Goal: Task Accomplishment & Management: Complete application form

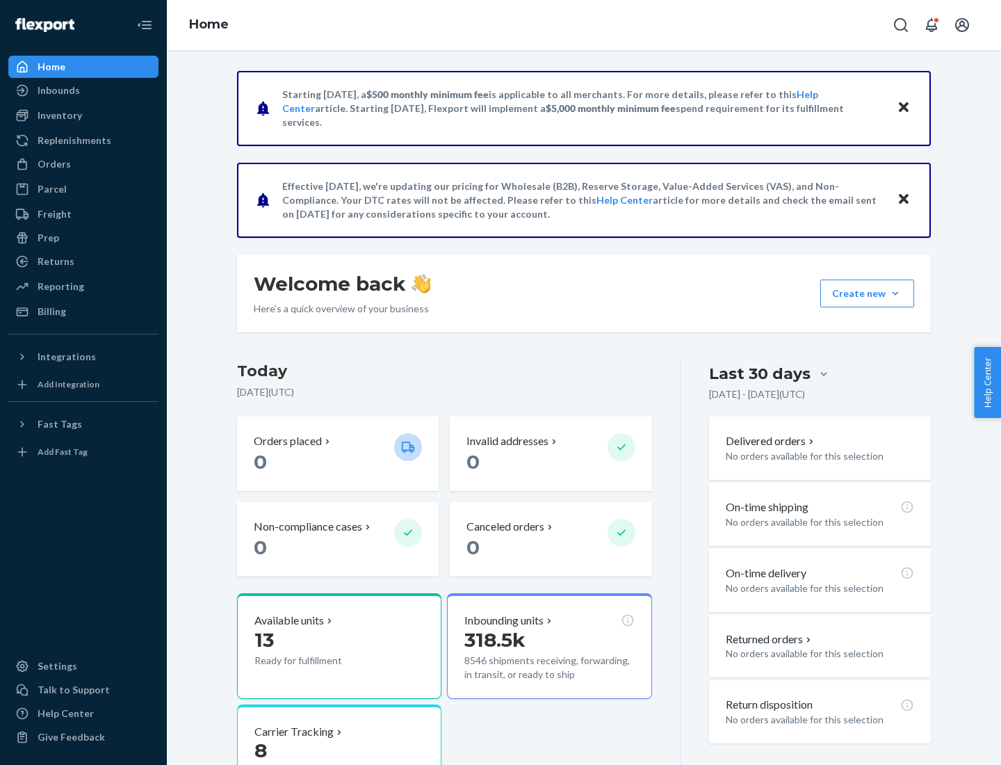
click at [896, 293] on button "Create new Create new inbound Create new order Create new product" at bounding box center [868, 294] width 94 height 28
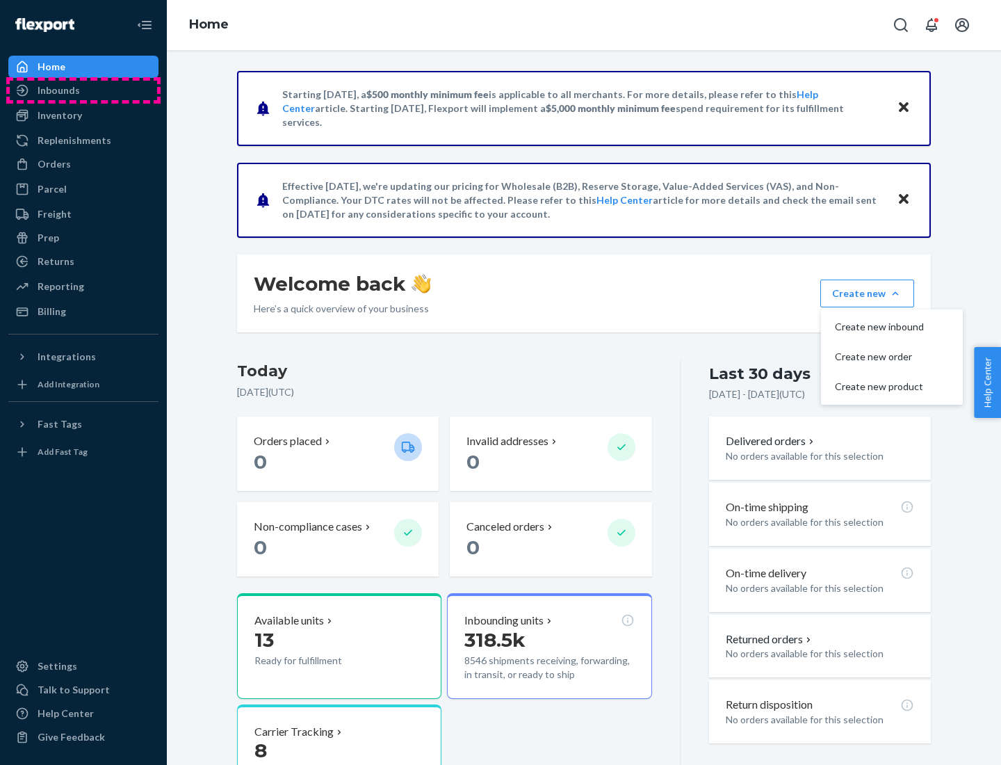
click at [83, 90] on div "Inbounds" at bounding box center [83, 90] width 147 height 19
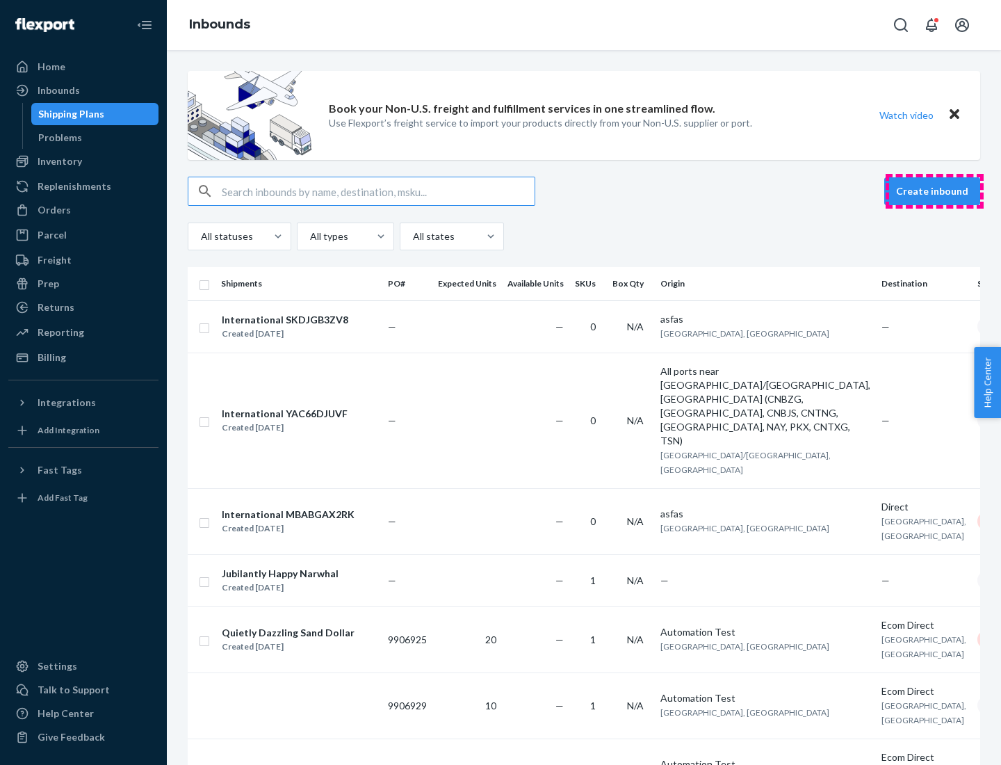
click at [935, 191] on button "Create inbound" at bounding box center [933, 191] width 96 height 28
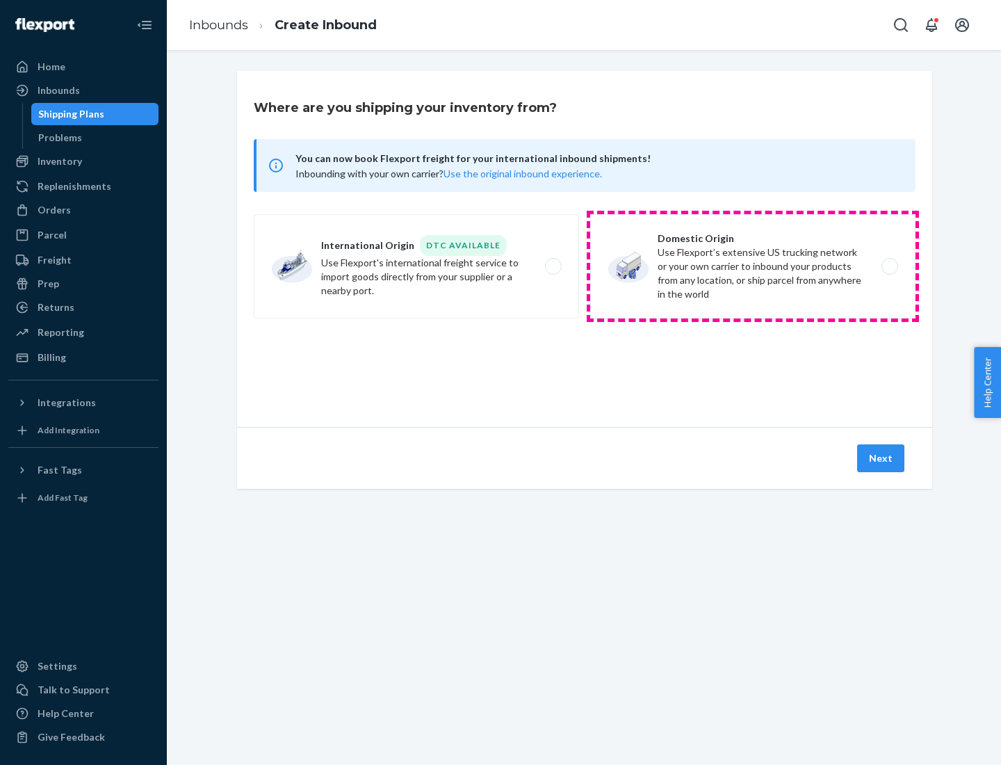
click at [753, 266] on label "Domestic Origin Use Flexport’s extensive US trucking network or your own carrie…" at bounding box center [752, 266] width 325 height 104
click at [889, 266] on input "Domestic Origin Use Flexport’s extensive US trucking network or your own carrie…" at bounding box center [893, 266] width 9 height 9
radio input "true"
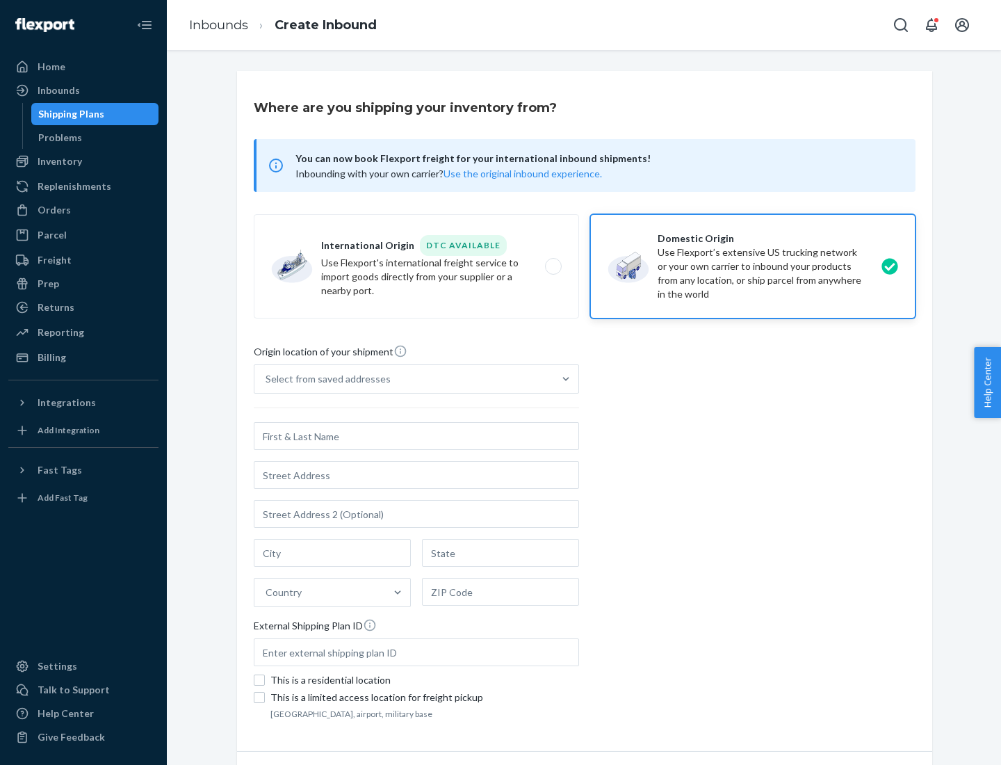
click at [325, 379] on div "Select from saved addresses" at bounding box center [328, 379] width 125 height 14
click at [267, 379] on input "Select from saved addresses" at bounding box center [266, 379] width 1 height 14
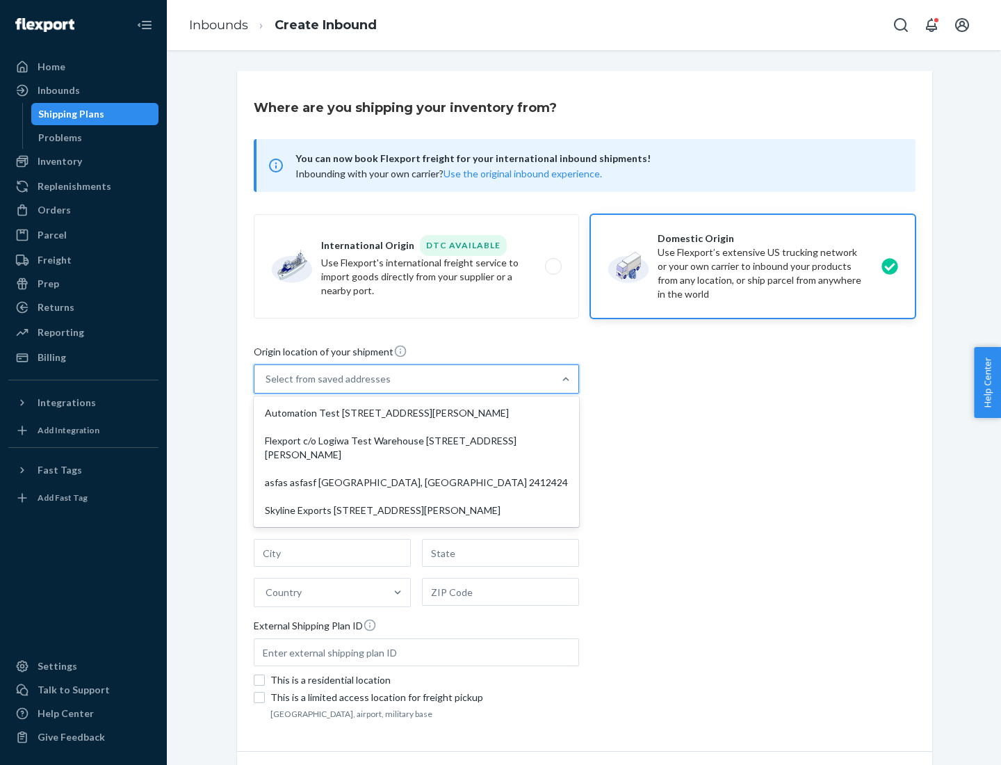
scroll to position [6, 0]
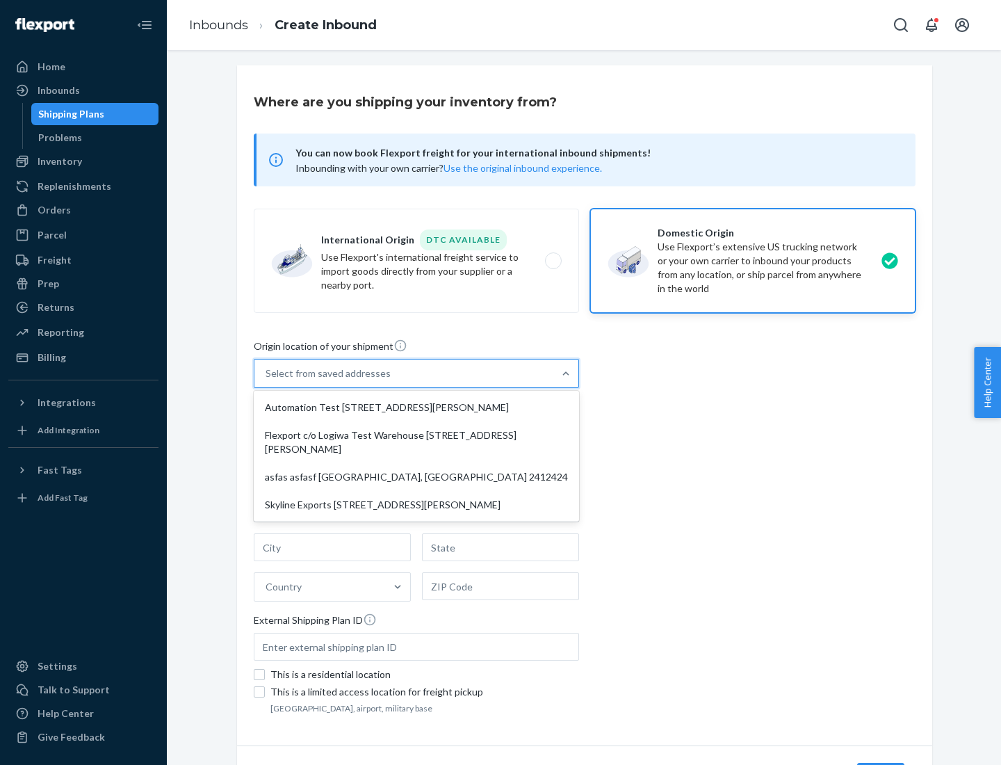
click at [417, 408] on div "Automation Test [STREET_ADDRESS][PERSON_NAME]" at bounding box center [417, 408] width 320 height 28
click at [267, 380] on input "option Automation Test [STREET_ADDRESS][PERSON_NAME] focused, 1 of 4. 4 results…" at bounding box center [266, 373] width 1 height 14
type input "Automation Test"
type input "9th Floor"
type input "[GEOGRAPHIC_DATA]"
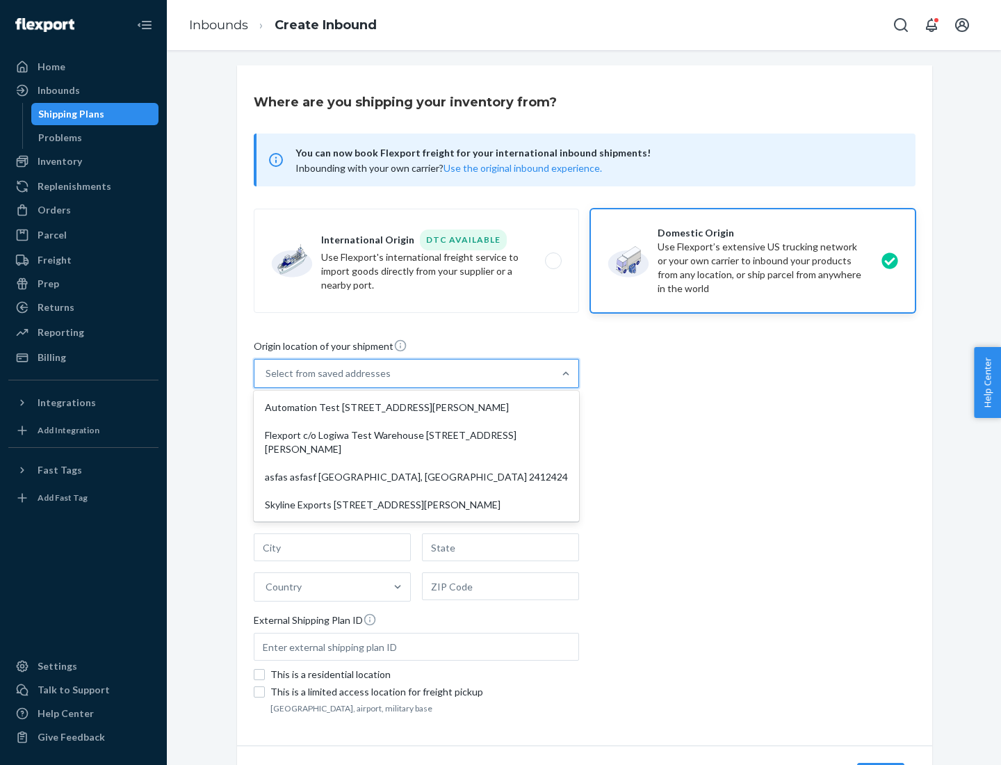
type input "CA"
type input "94104"
type input "[STREET_ADDRESS][PERSON_NAME]"
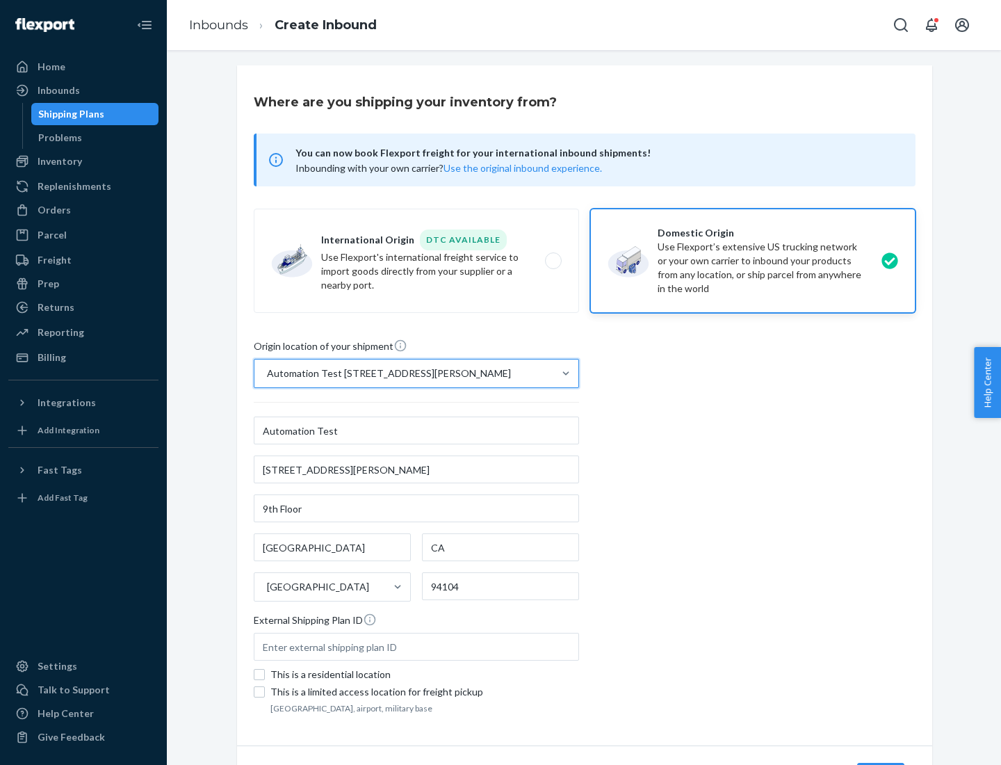
scroll to position [81, 0]
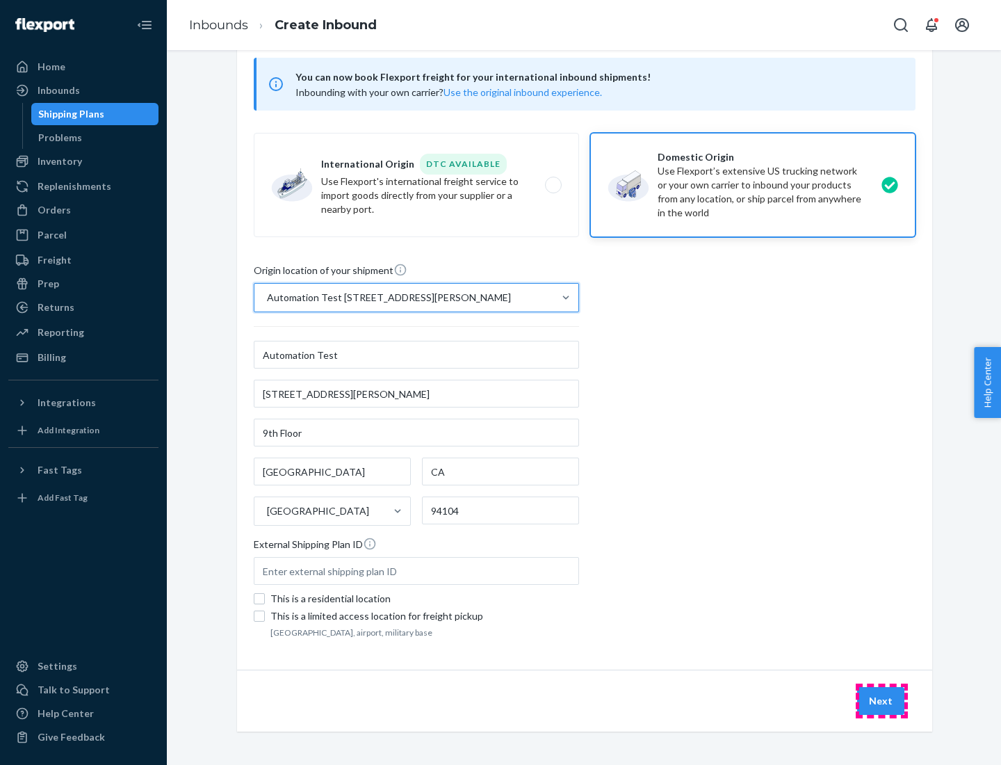
click at [882, 701] on button "Next" at bounding box center [880, 701] width 47 height 28
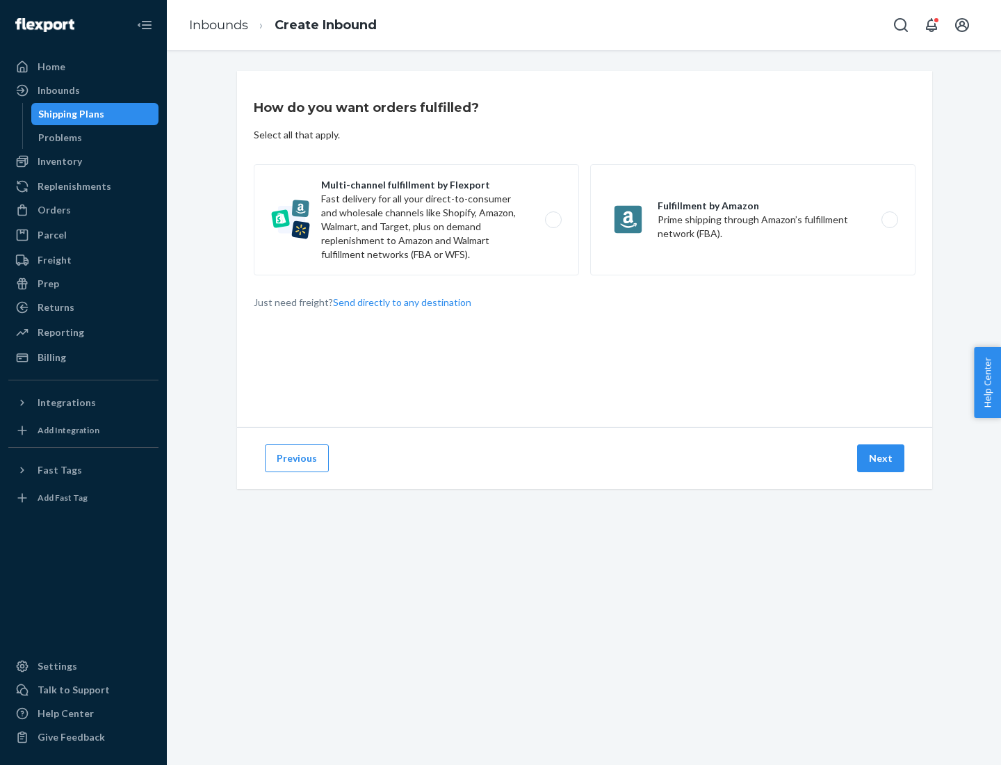
click at [417, 220] on label "Multi-channel fulfillment by Flexport Fast delivery for all your direct-to-cons…" at bounding box center [416, 219] width 325 height 111
click at [553, 220] on input "Multi-channel fulfillment by Flexport Fast delivery for all your direct-to-cons…" at bounding box center [557, 220] width 9 height 9
radio input "true"
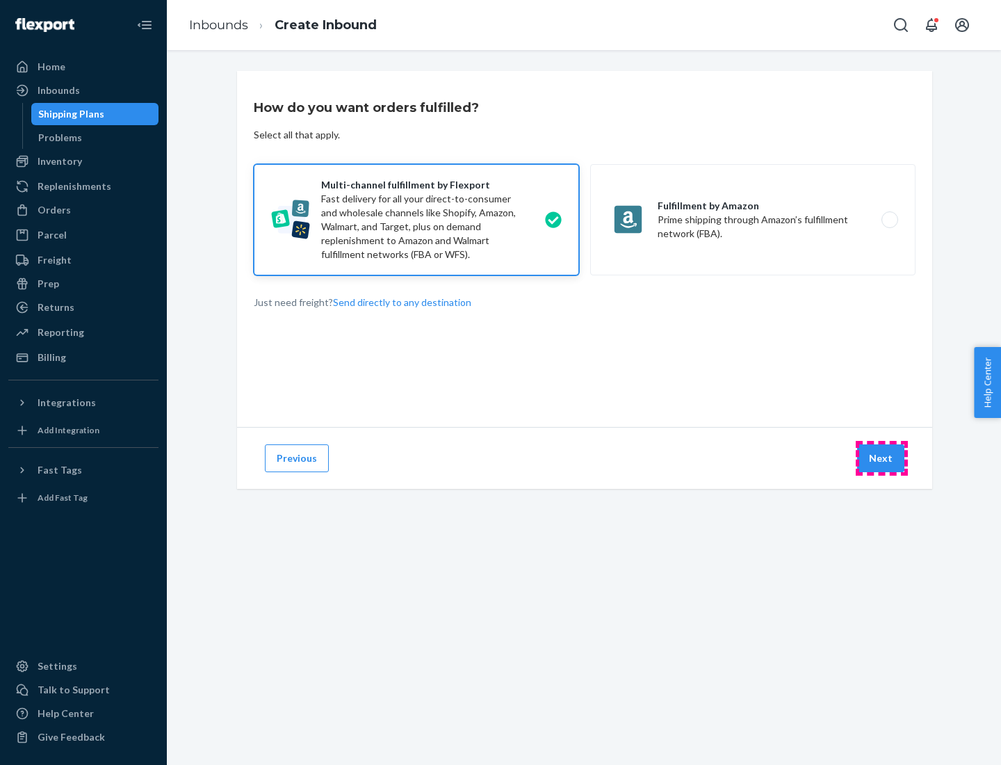
click at [882, 458] on button "Next" at bounding box center [880, 458] width 47 height 28
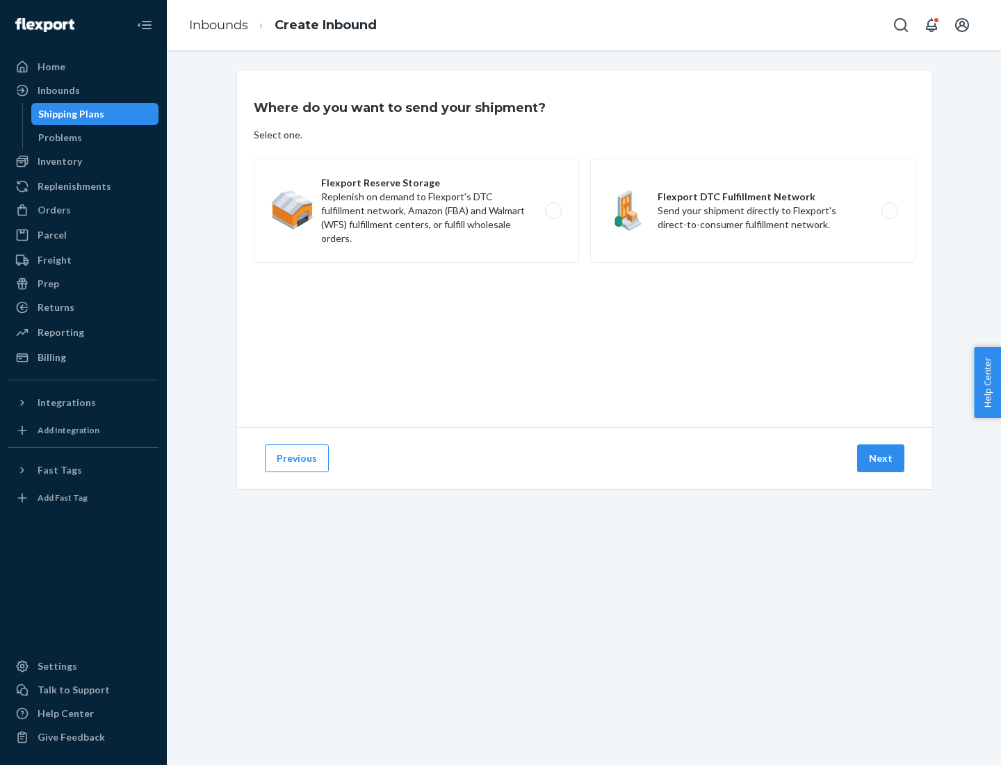
click at [753, 211] on label "Flexport DTC Fulfillment Network Send your shipment directly to Flexport's dire…" at bounding box center [752, 211] width 325 height 104
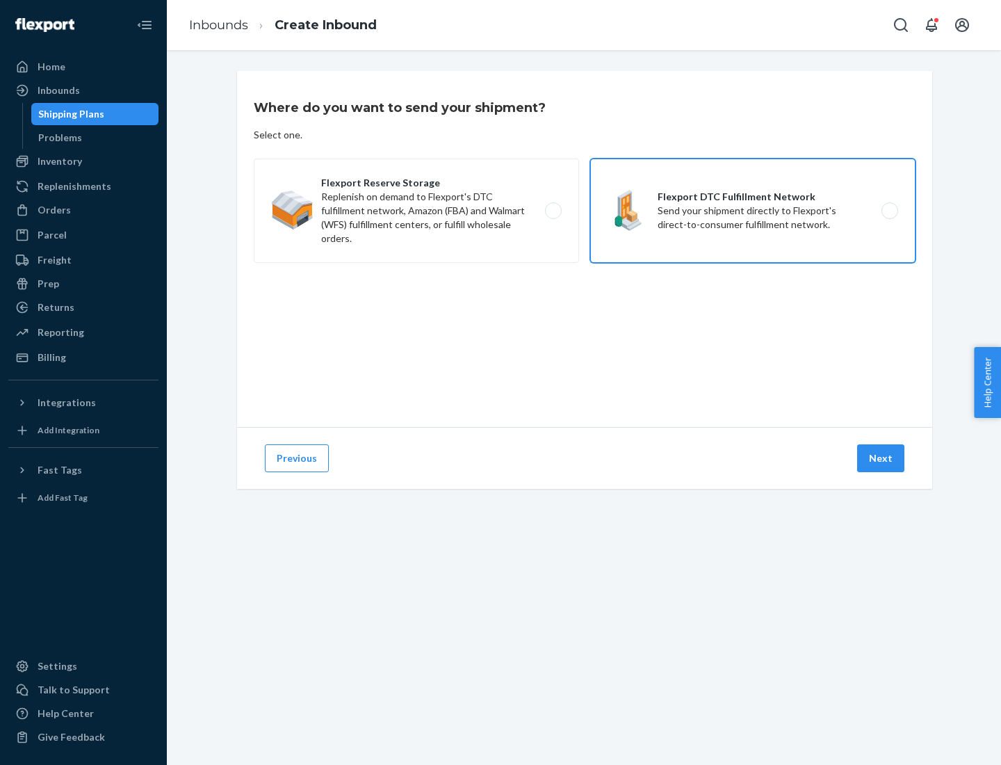
click at [889, 211] on input "Flexport DTC Fulfillment Network Send your shipment directly to Flexport's dire…" at bounding box center [893, 211] width 9 height 9
radio input "true"
click at [882, 458] on button "Next" at bounding box center [880, 458] width 47 height 28
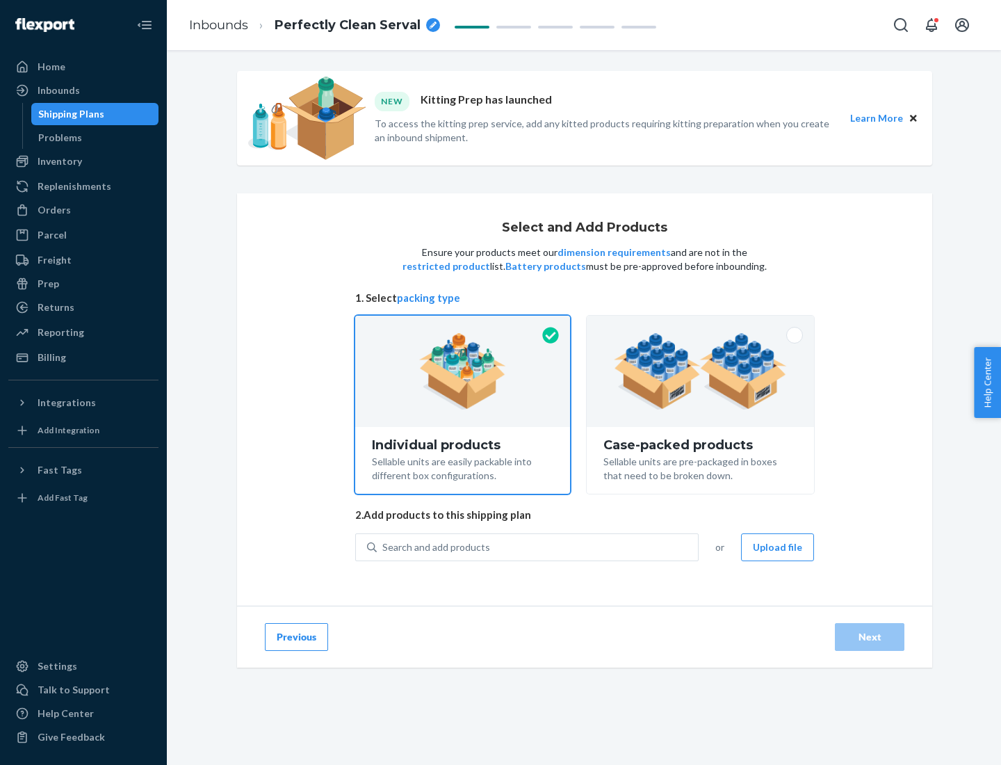
click at [701, 371] on img at bounding box center [700, 371] width 173 height 76
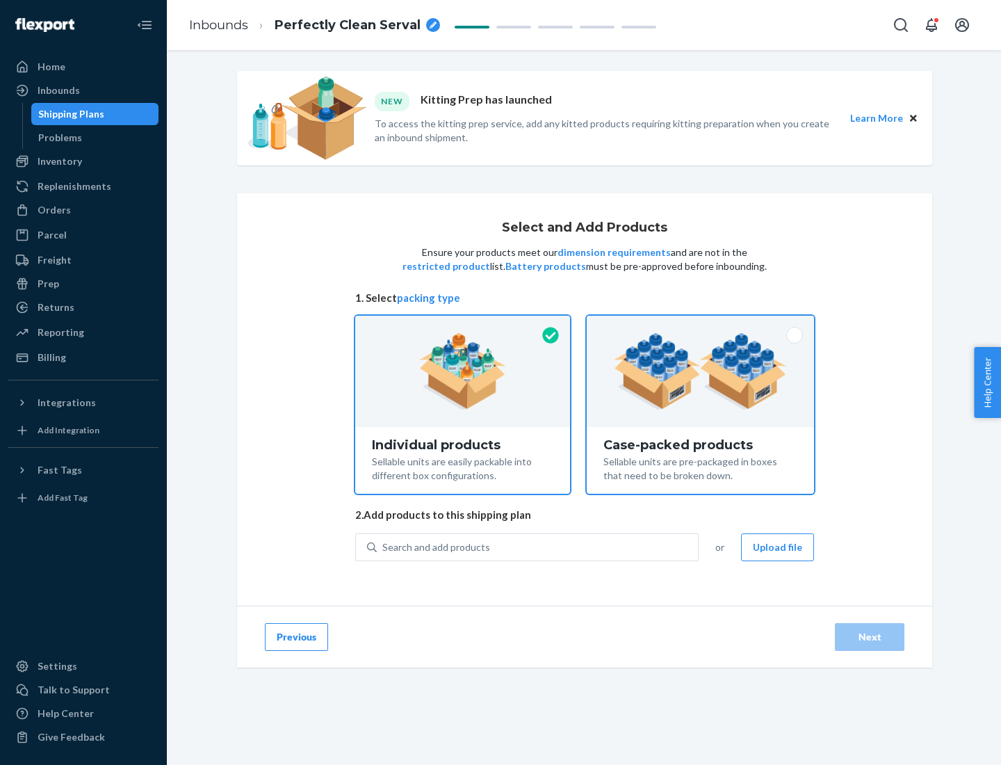
click at [701, 325] on input "Case-packed products Sellable units are pre-packaged in boxes that need to be b…" at bounding box center [700, 320] width 9 height 9
radio input "true"
radio input "false"
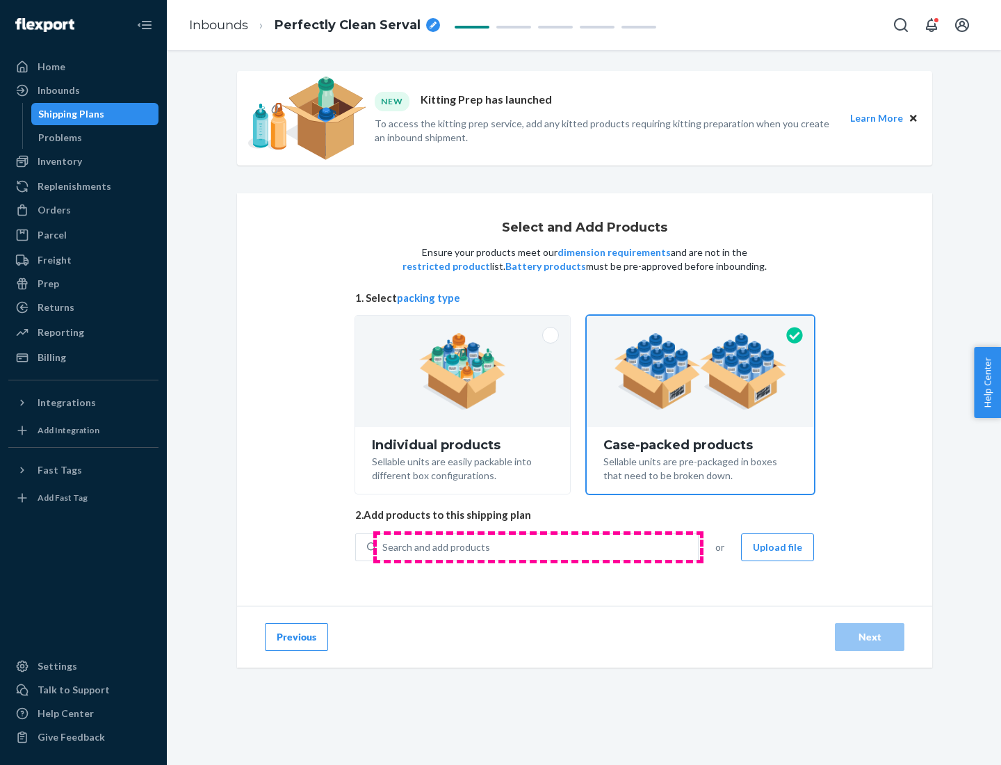
click at [538, 547] on div "Search and add products" at bounding box center [537, 547] width 321 height 25
click at [384, 547] on input "Search and add products" at bounding box center [382, 547] width 1 height 14
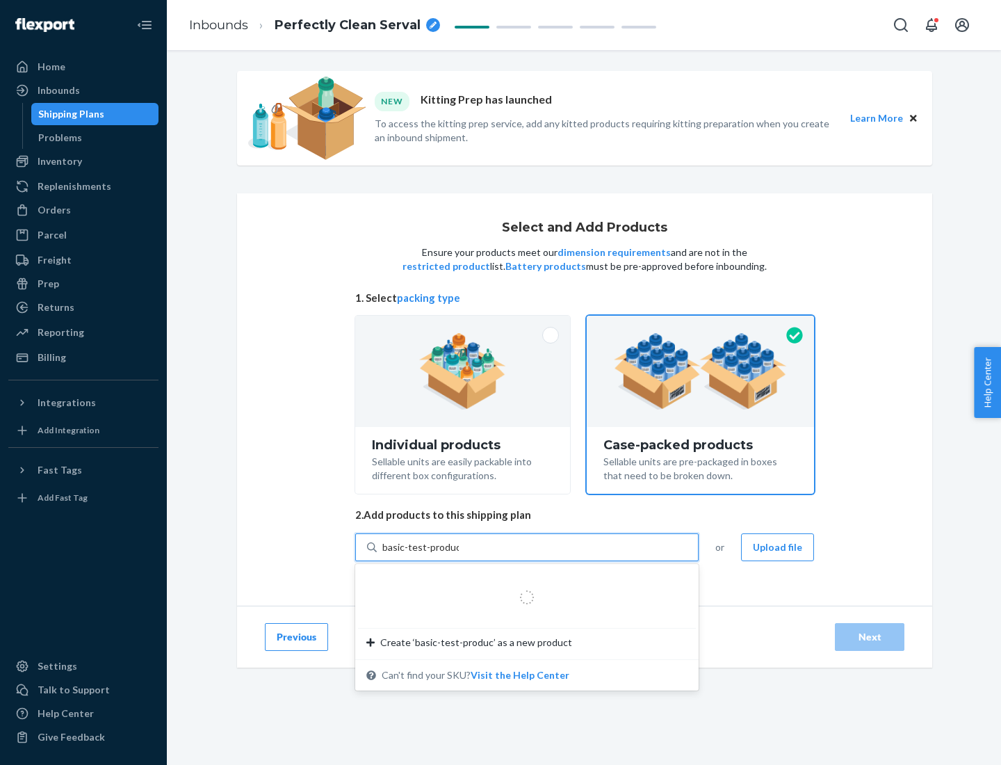
type input "basic-test-product-1"
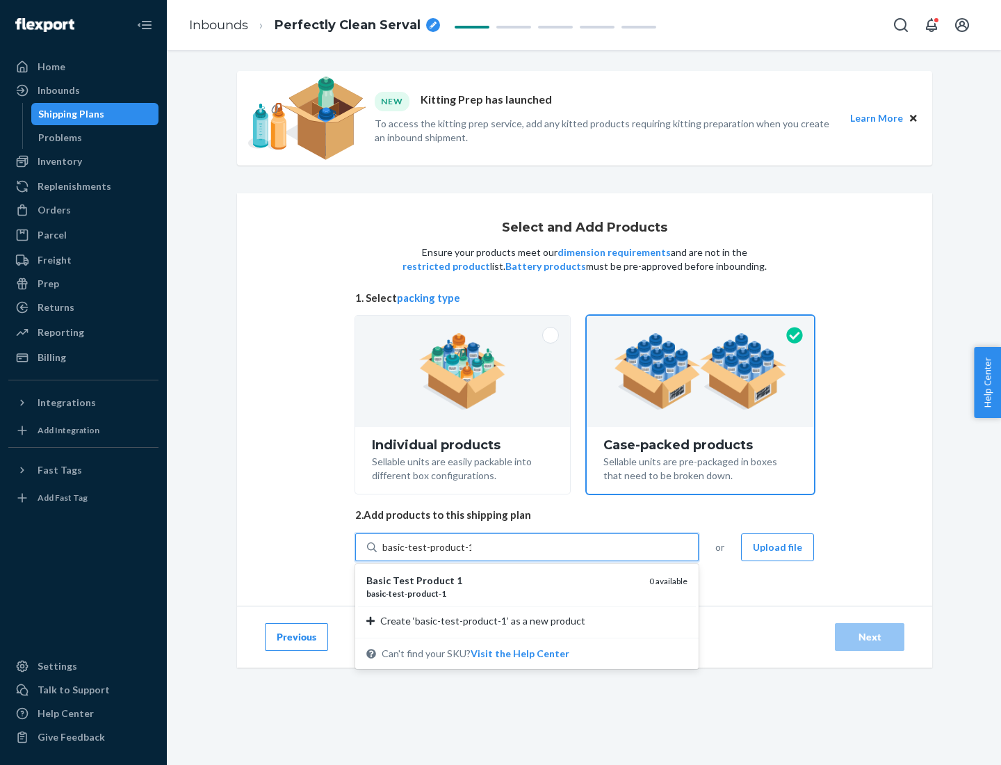
click at [503, 593] on div "basic - test - product - 1" at bounding box center [502, 594] width 272 height 12
click at [471, 554] on input "basic-test-product-1" at bounding box center [426, 547] width 89 height 14
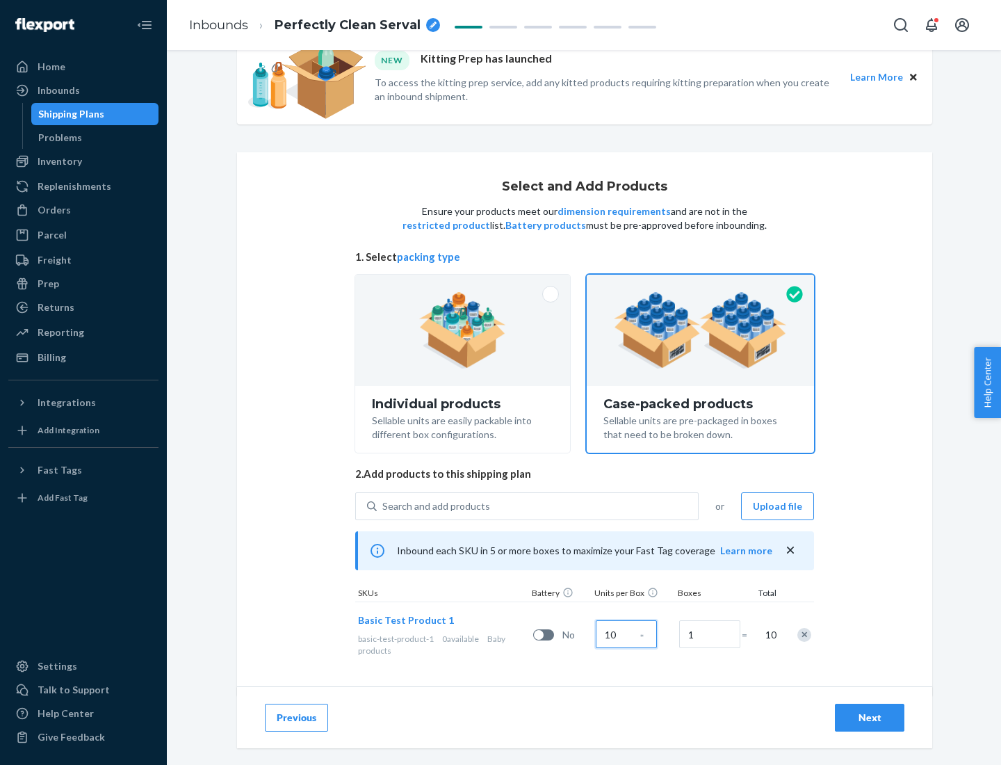
scroll to position [50, 0]
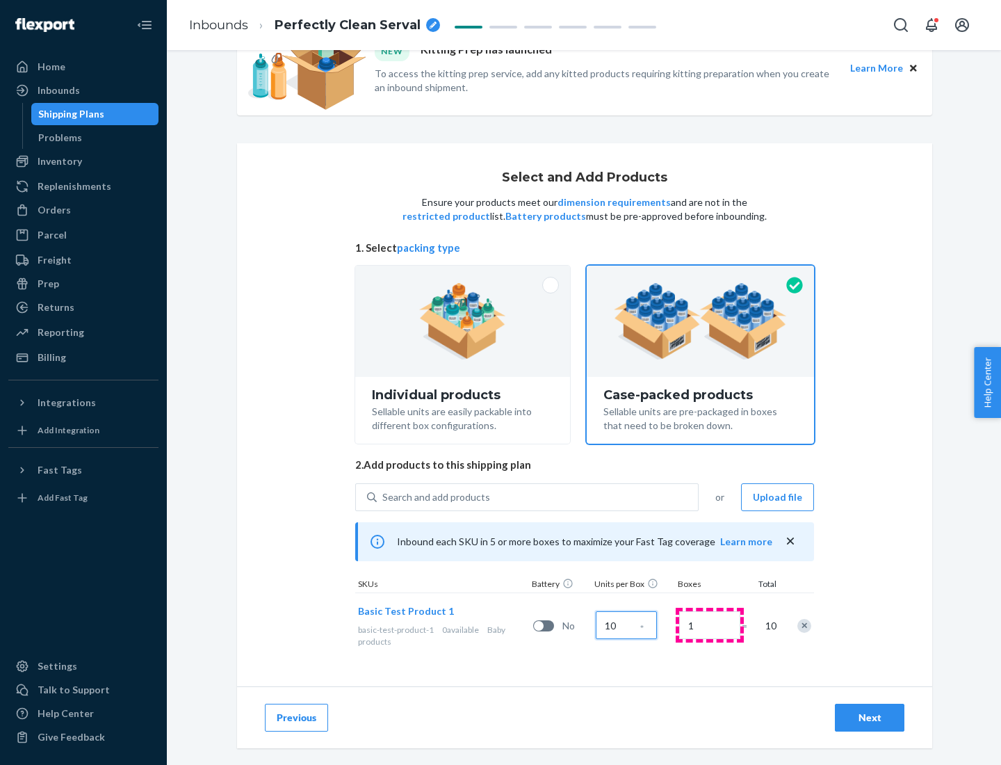
type input "10"
type input "7"
click at [870, 718] on div "Next" at bounding box center [870, 718] width 46 height 14
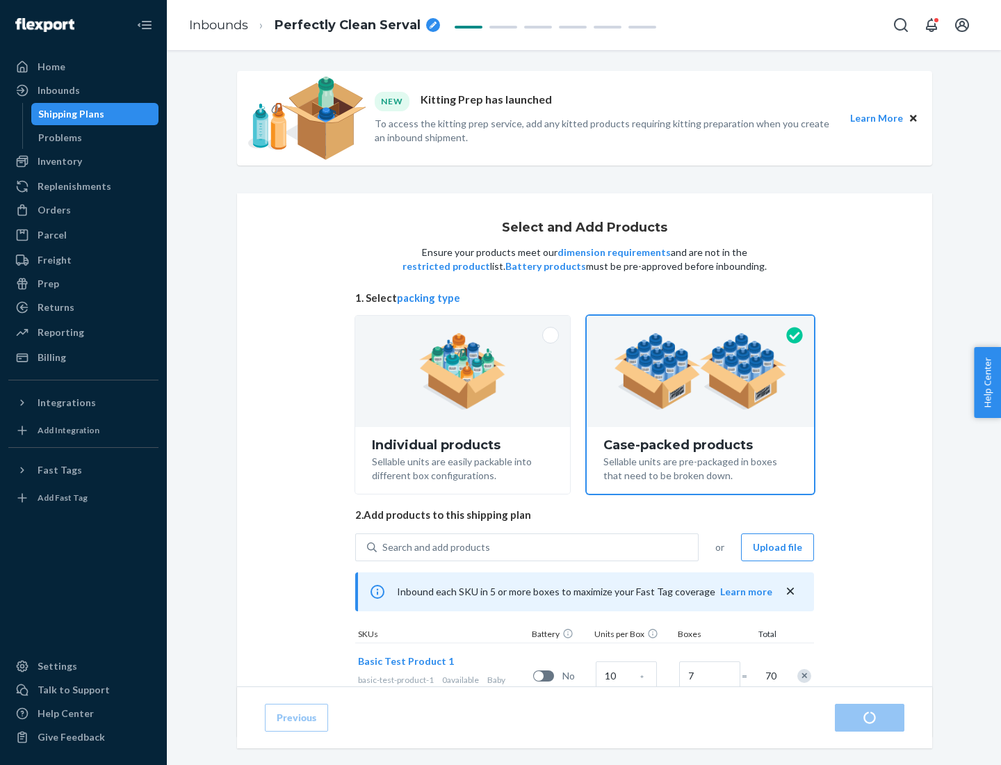
radio input "true"
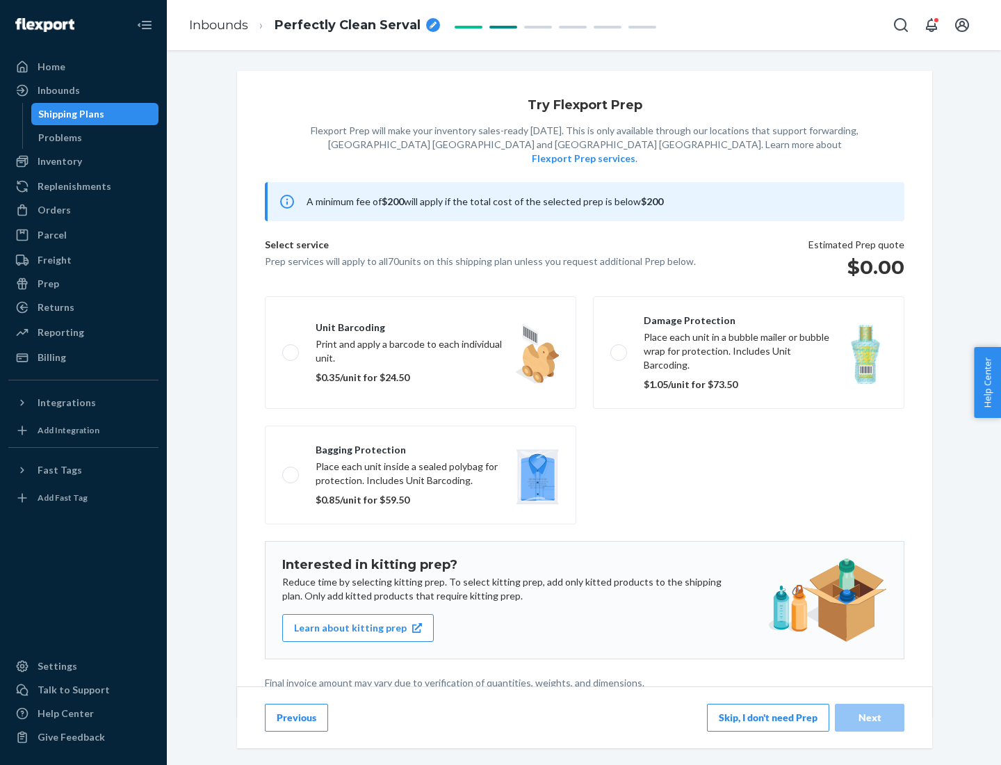
scroll to position [3, 0]
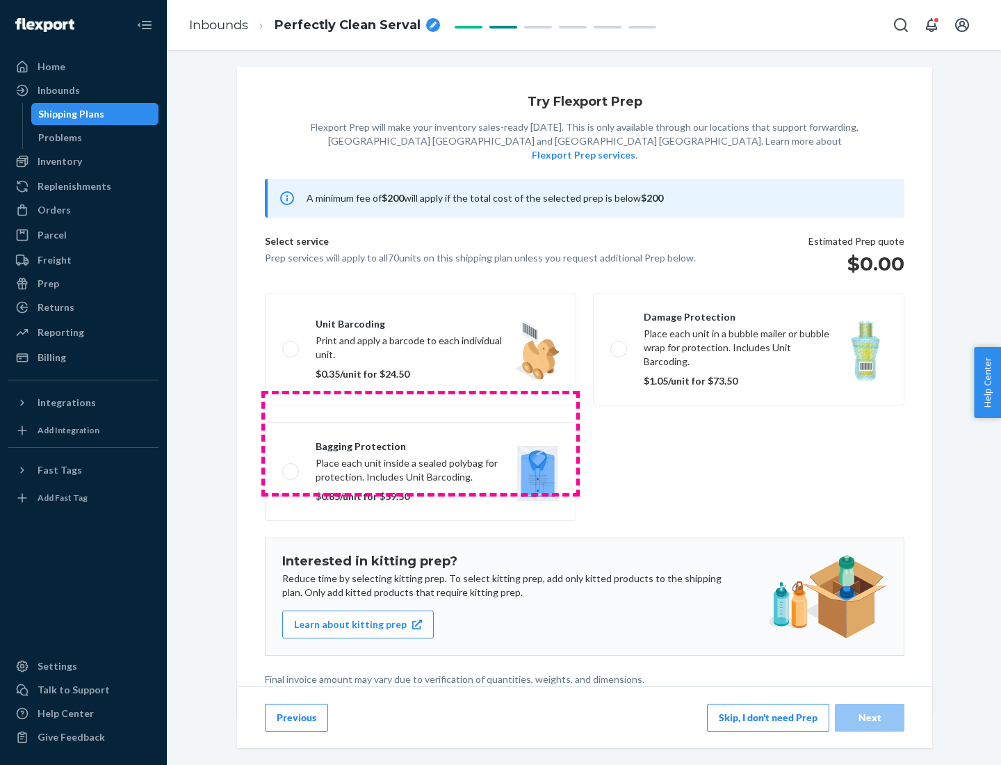
click at [421, 443] on label "Bagging protection Place each unit inside a sealed polybag for protection. Incl…" at bounding box center [421, 471] width 312 height 99
click at [291, 467] on input "Bagging protection Place each unit inside a sealed polybag for protection. Incl…" at bounding box center [286, 471] width 9 height 9
checkbox input "true"
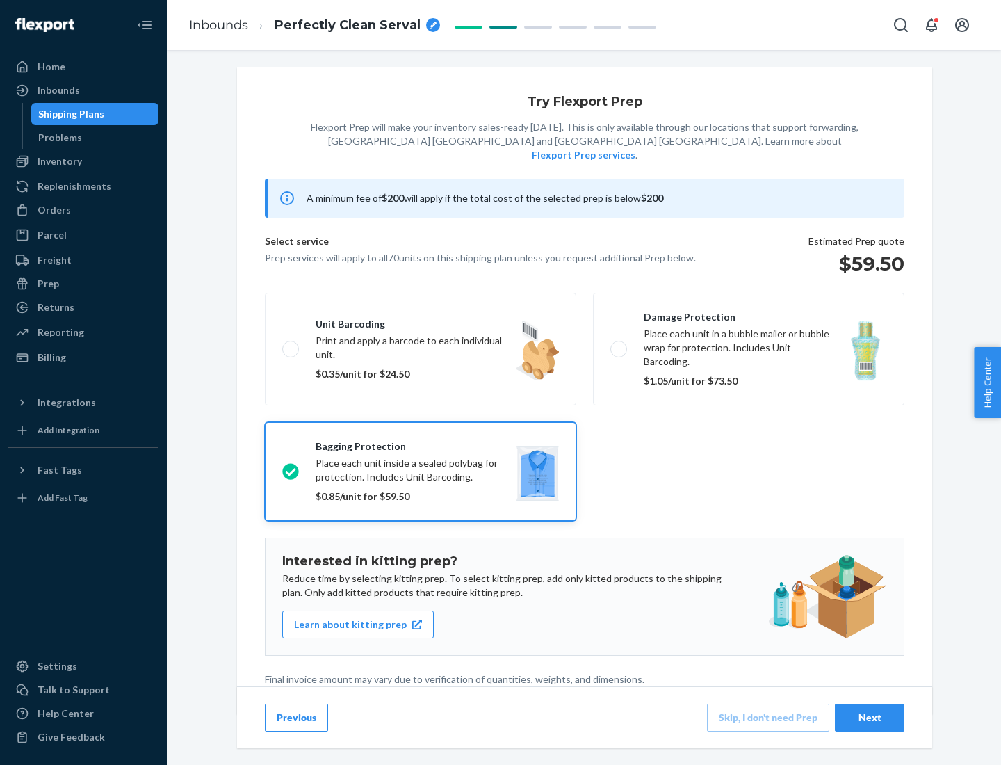
click at [870, 717] on div "Next" at bounding box center [870, 718] width 46 height 14
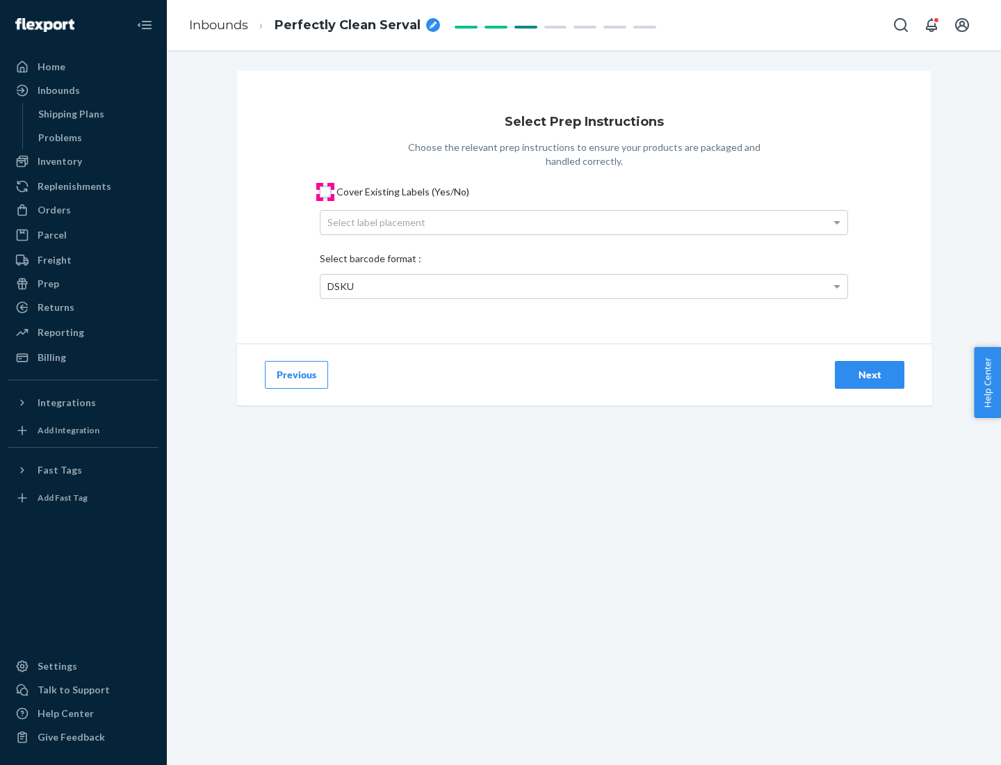
click at [325, 191] on input "Cover Existing Labels (Yes/No)" at bounding box center [325, 191] width 11 height 11
checkbox input "true"
click at [584, 222] on div "Select label placement" at bounding box center [584, 223] width 527 height 24
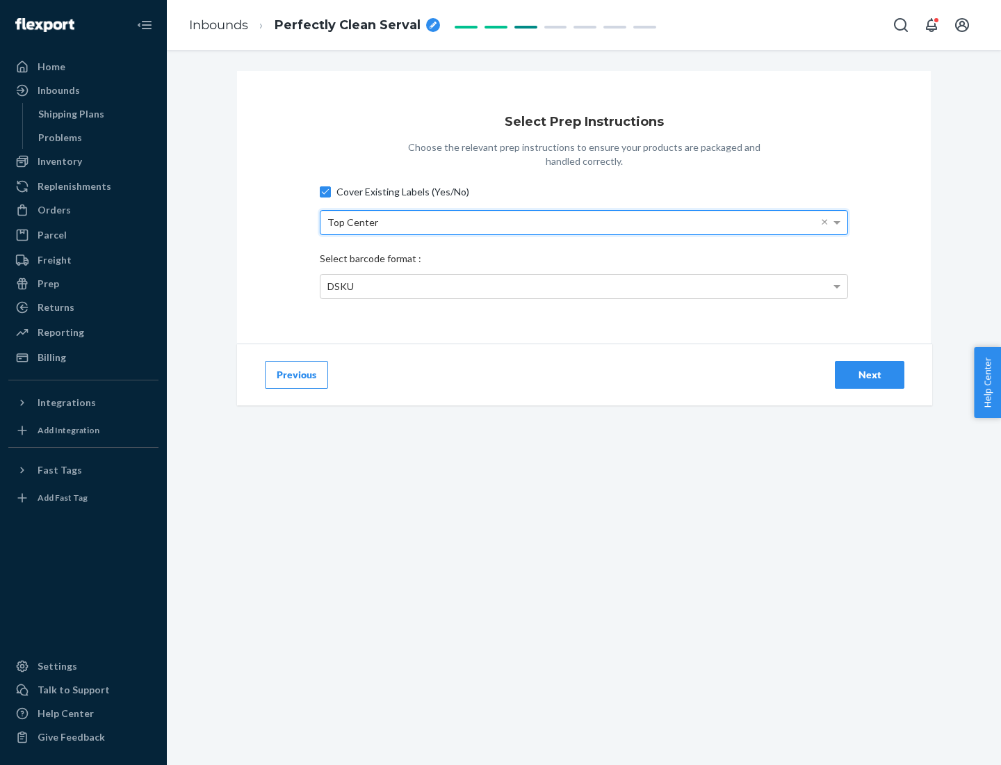
click at [584, 286] on div "DSKU" at bounding box center [584, 287] width 527 height 24
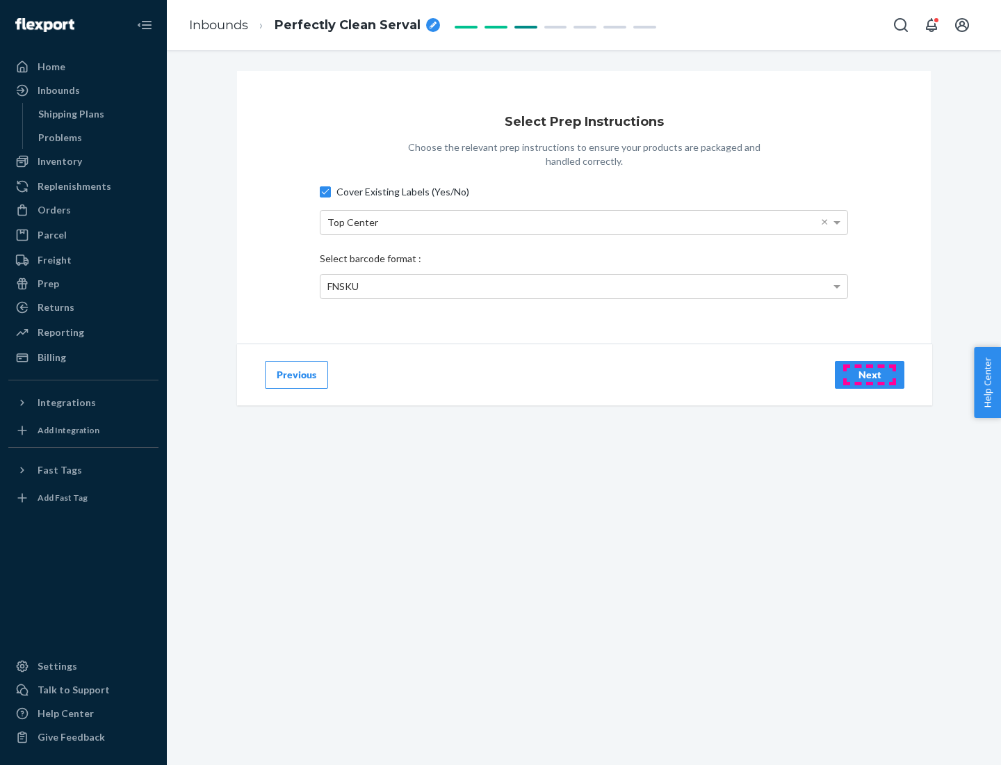
click at [870, 374] on div "Next" at bounding box center [870, 375] width 46 height 14
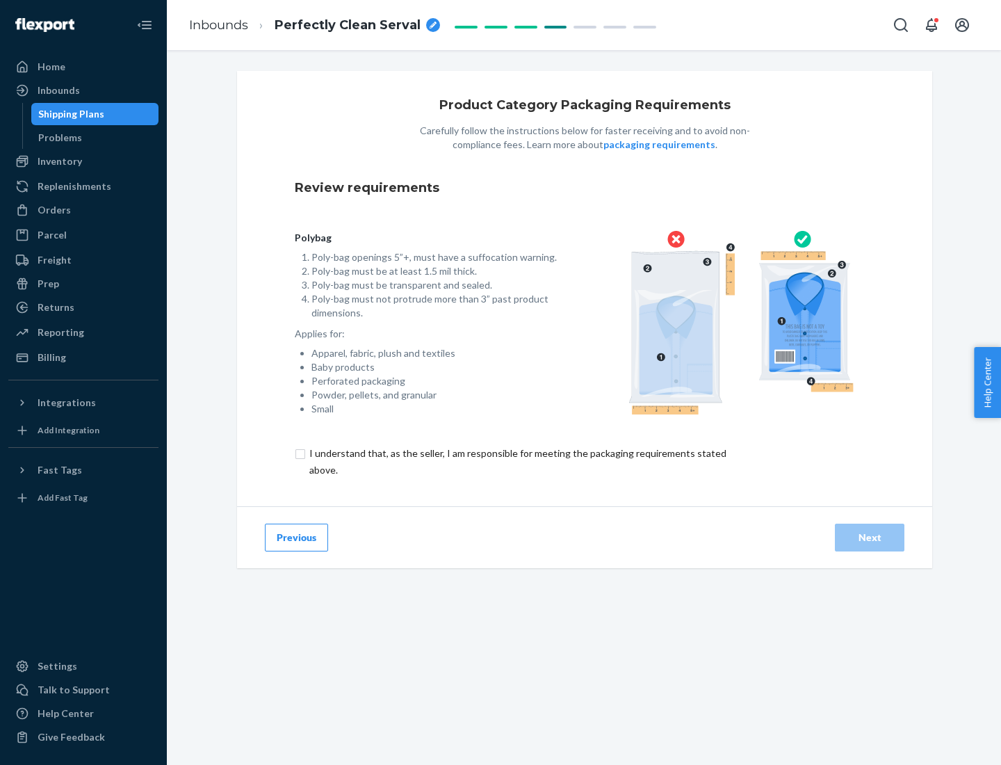
click at [517, 461] on input "checkbox" at bounding box center [526, 461] width 462 height 33
checkbox input "true"
click at [870, 537] on div "Next" at bounding box center [870, 538] width 46 height 14
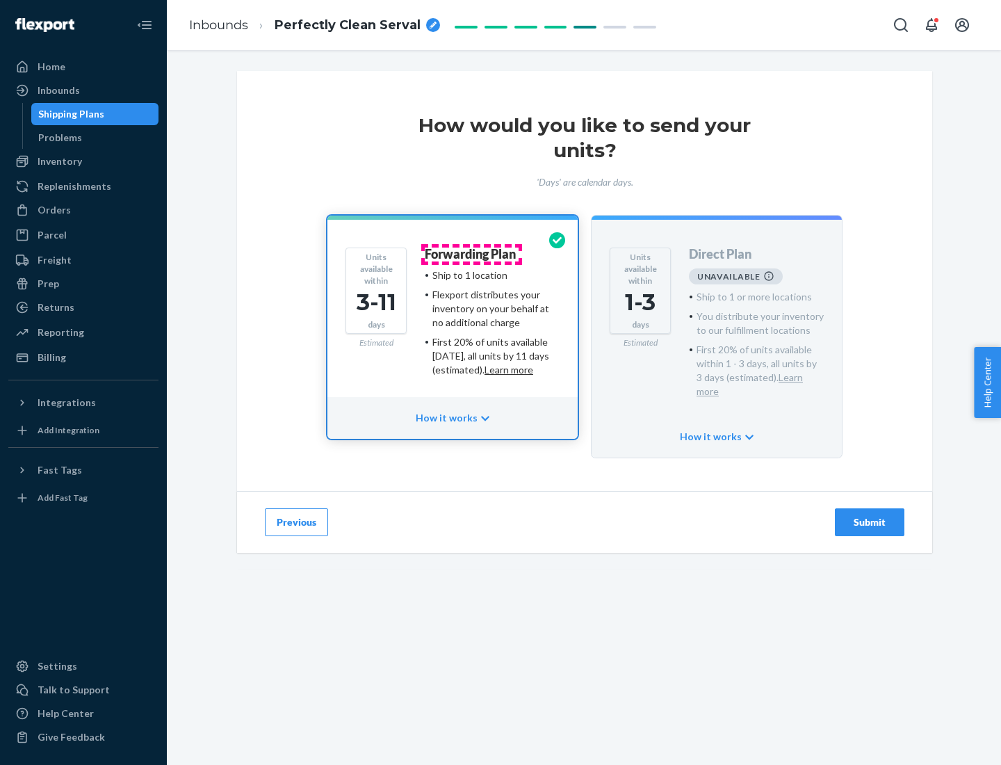
click at [471, 254] on h4 "Forwarding Plan" at bounding box center [470, 255] width 91 height 14
click at [870, 515] on div "Submit" at bounding box center [870, 522] width 46 height 14
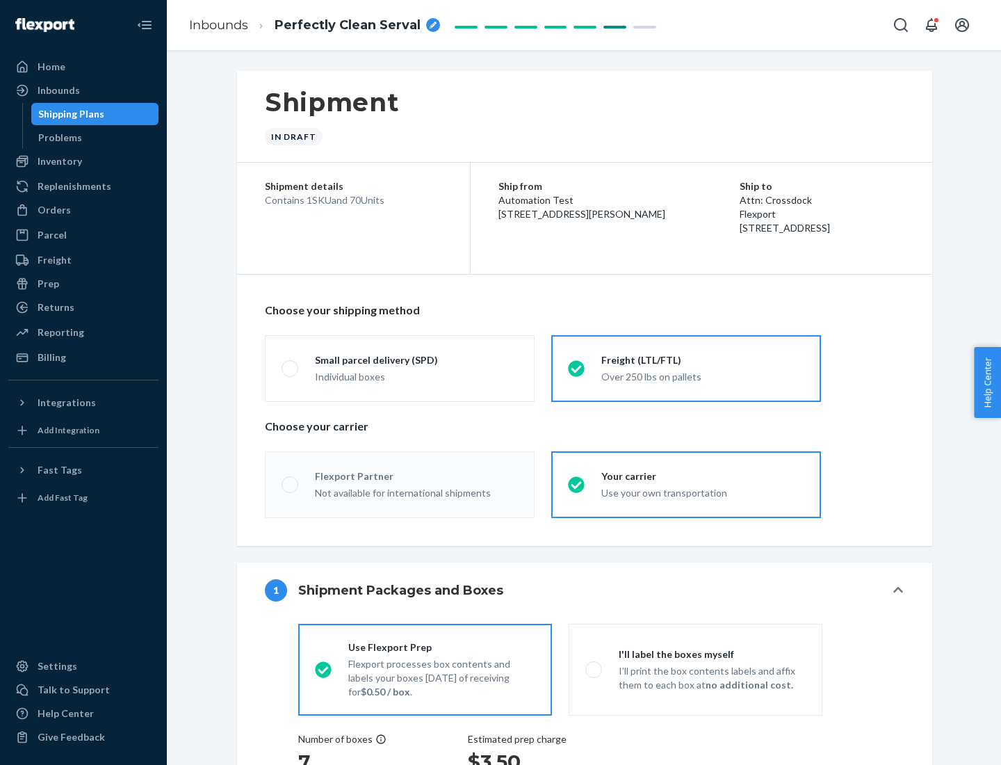
radio input "true"
radio input "false"
radio input "true"
radio input "false"
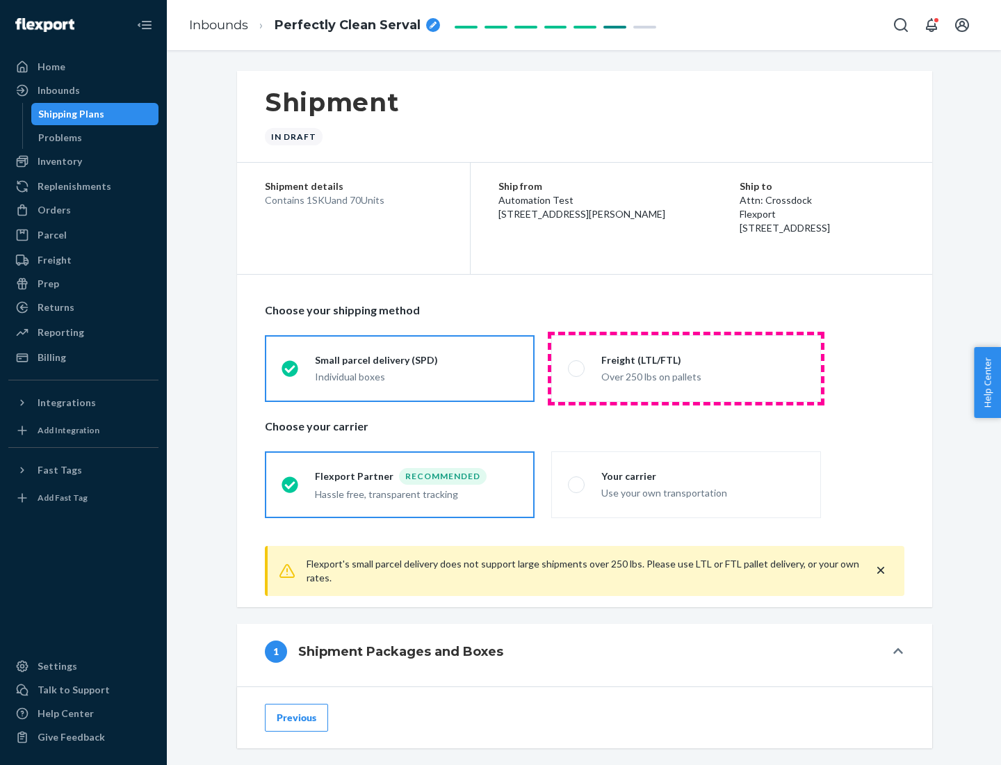
click at [686, 368] on div "Over 250 lbs on pallets" at bounding box center [703, 375] width 203 height 17
click at [577, 368] on input "Freight (LTL/FTL) Over 250 lbs on pallets" at bounding box center [572, 368] width 9 height 9
radio input "true"
radio input "false"
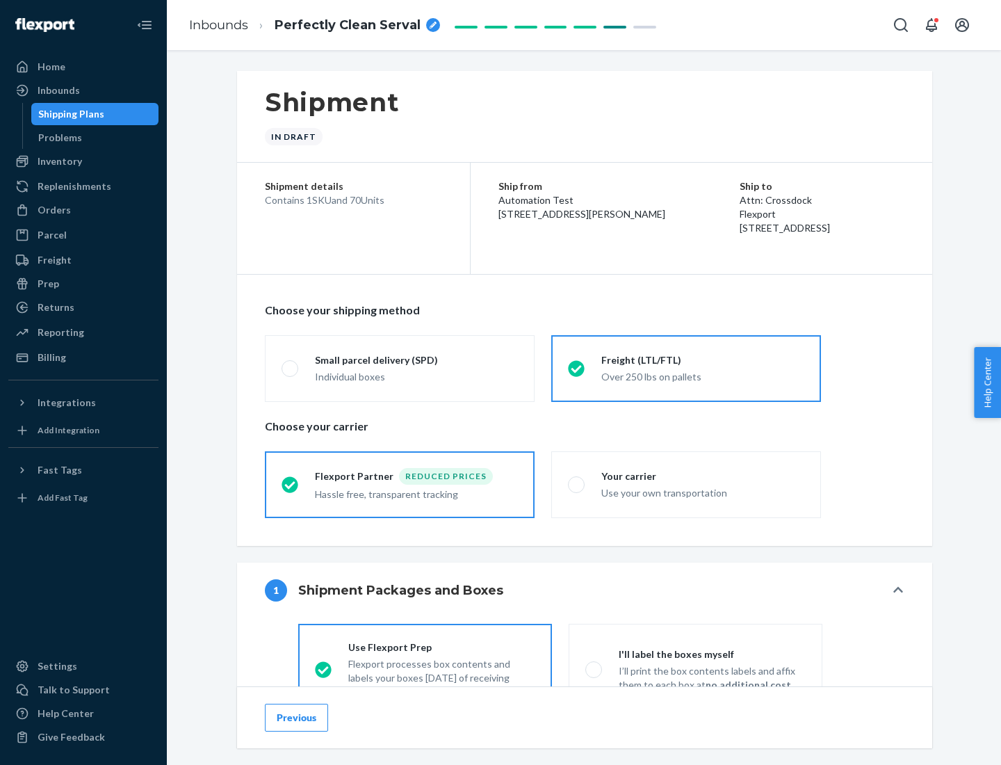
scroll to position [77, 0]
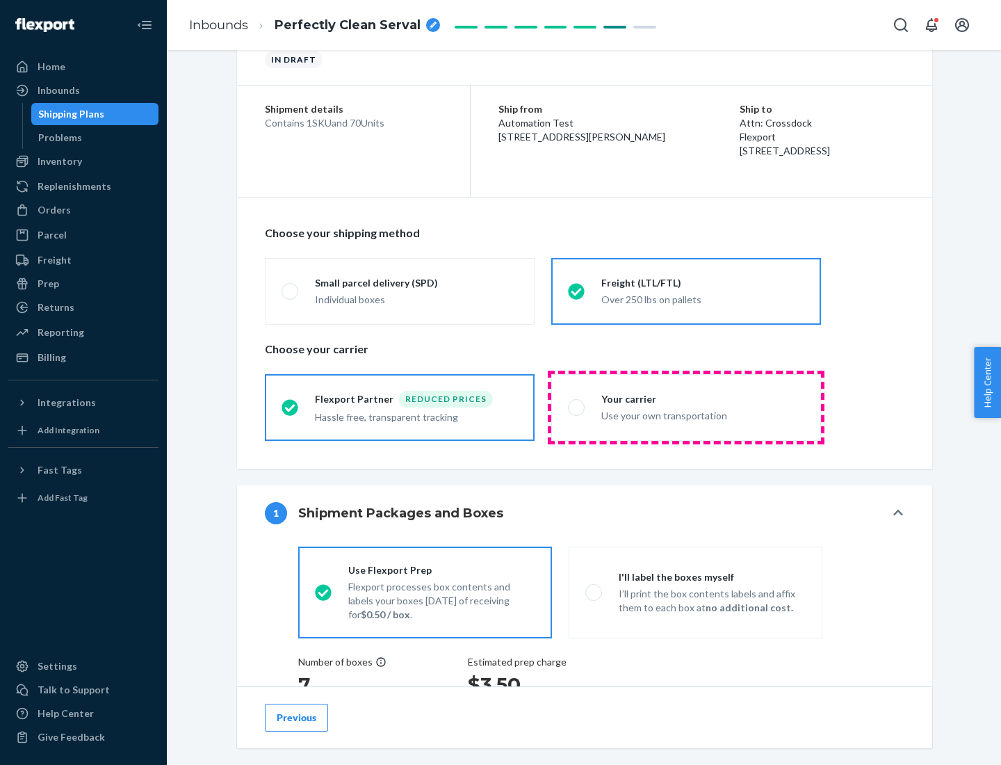
click at [686, 407] on div "Use your own transportation" at bounding box center [703, 414] width 203 height 17
click at [577, 407] on input "Your carrier Use your own transportation" at bounding box center [572, 407] width 9 height 9
radio input "true"
radio input "false"
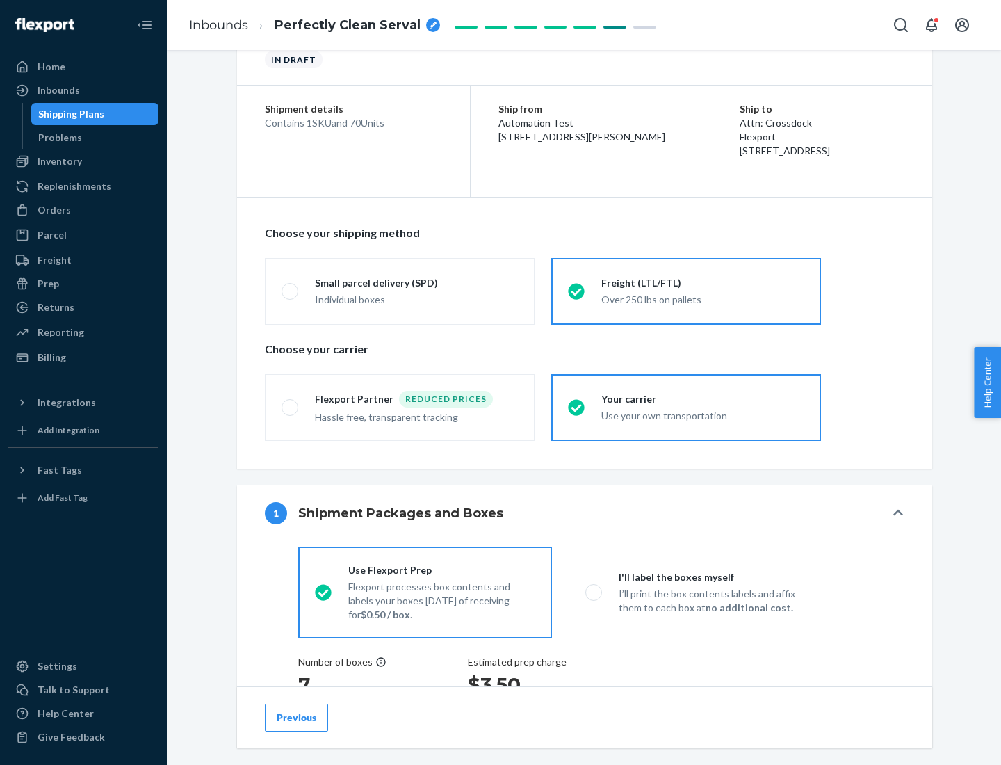
scroll to position [262, 0]
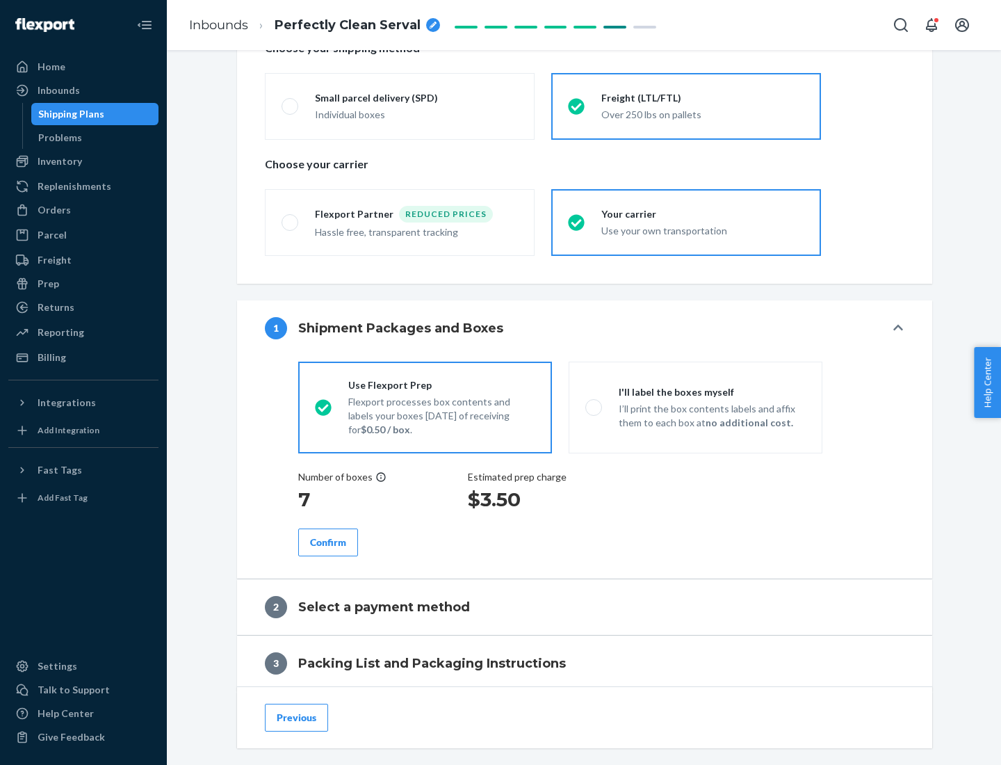
click at [695, 407] on p "I’ll print the box contents labels and affix them to each box at no additional …" at bounding box center [712, 416] width 187 height 28
click at [595, 407] on input "I'll label the boxes myself I’ll print the box contents labels and affix them t…" at bounding box center [590, 407] width 9 height 9
radio input "true"
radio input "false"
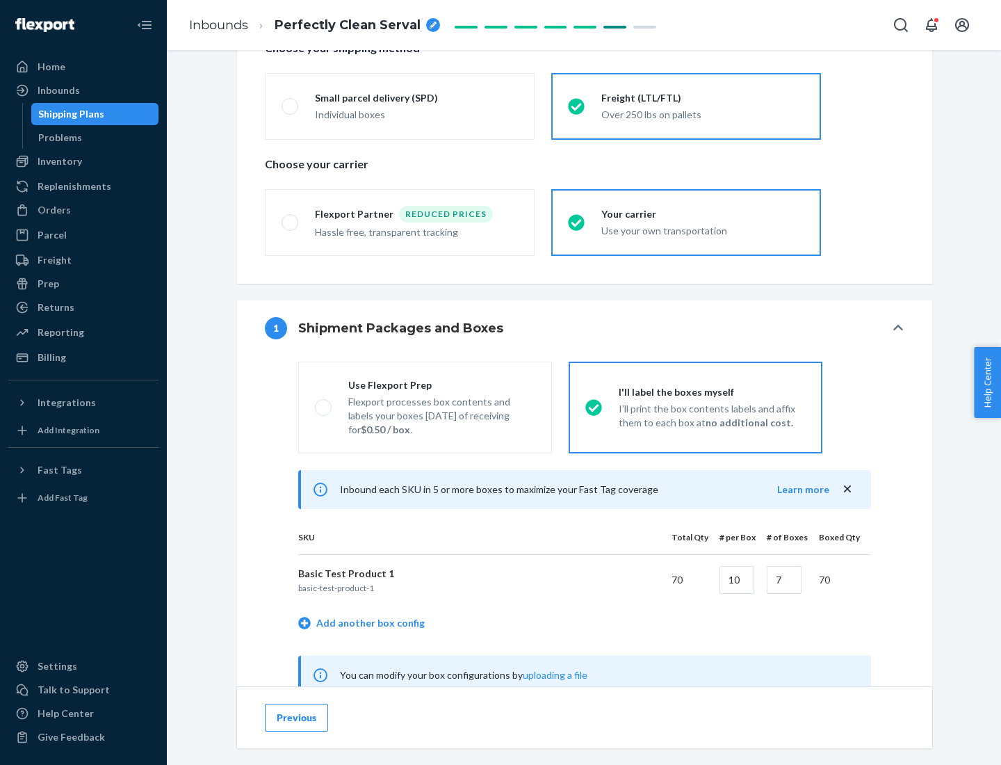
scroll to position [435, 0]
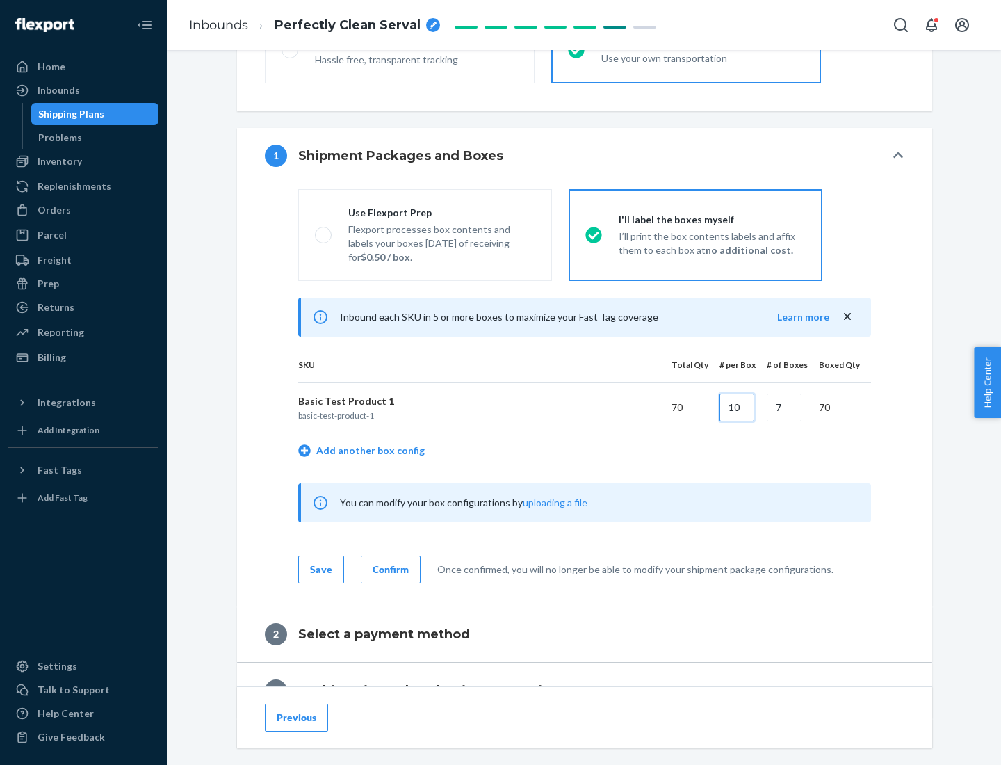
type input "10"
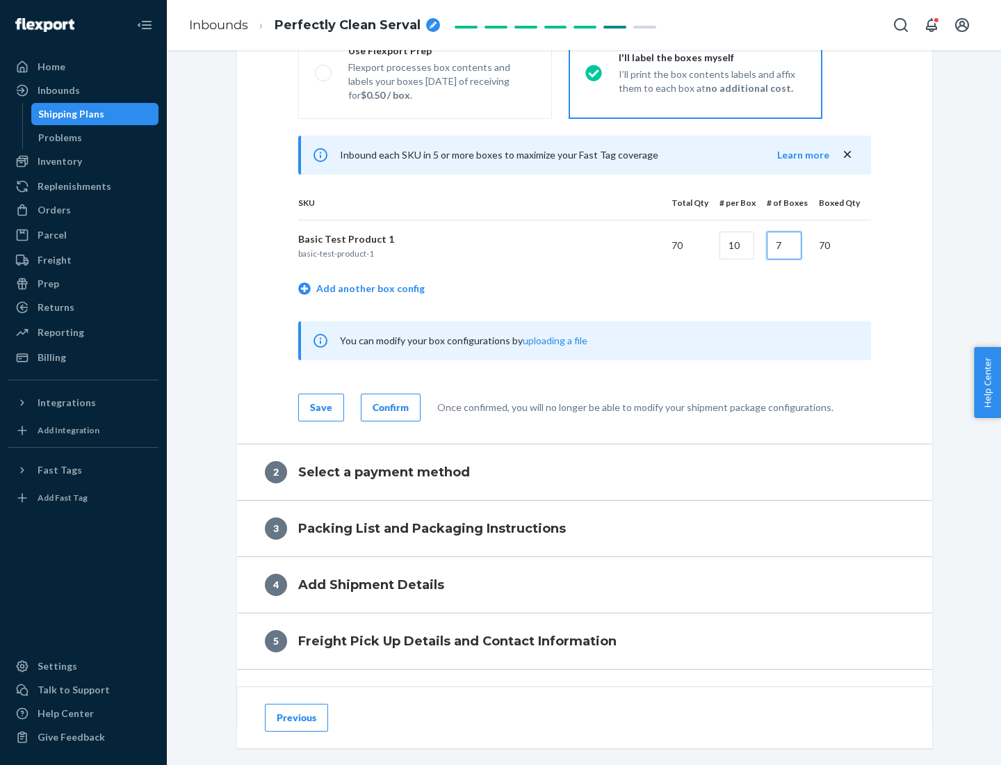
type input "7"
click at [389, 407] on div "Confirm" at bounding box center [391, 408] width 36 height 14
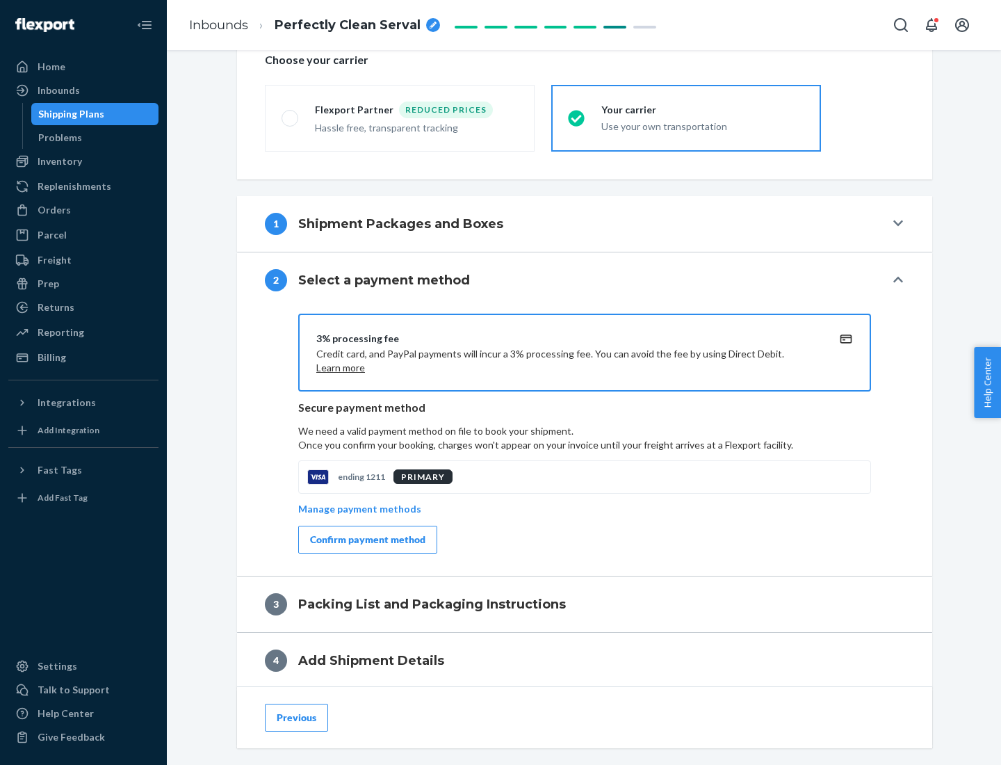
scroll to position [499, 0]
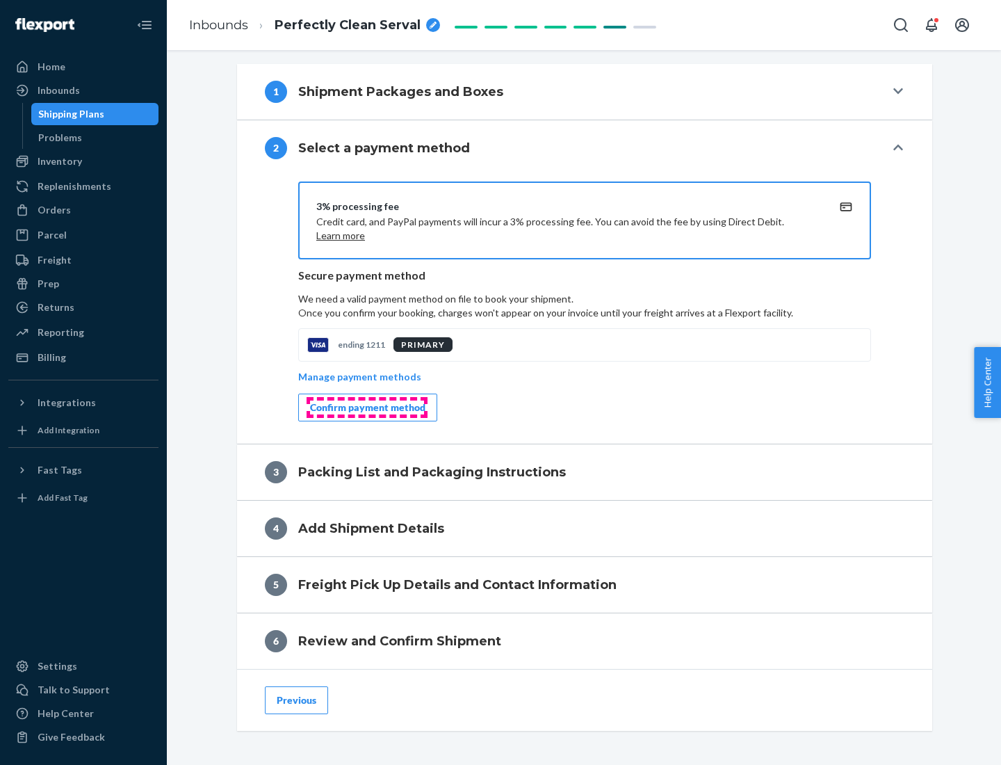
click at [366, 408] on div "Confirm payment method" at bounding box center [367, 408] width 115 height 14
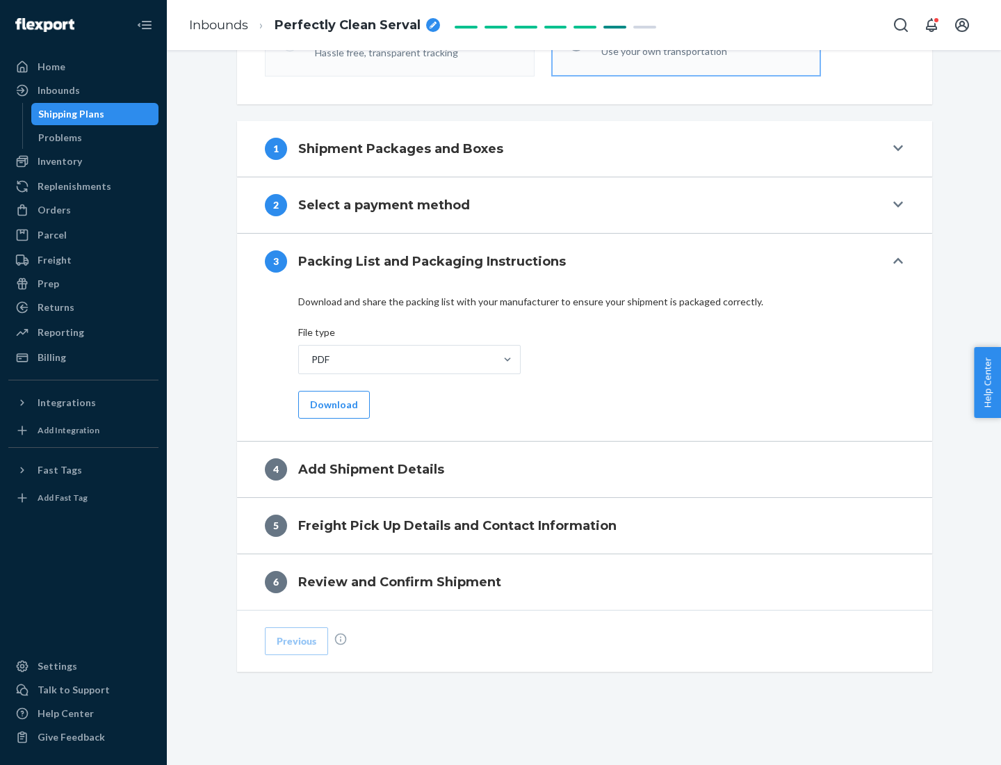
scroll to position [439, 0]
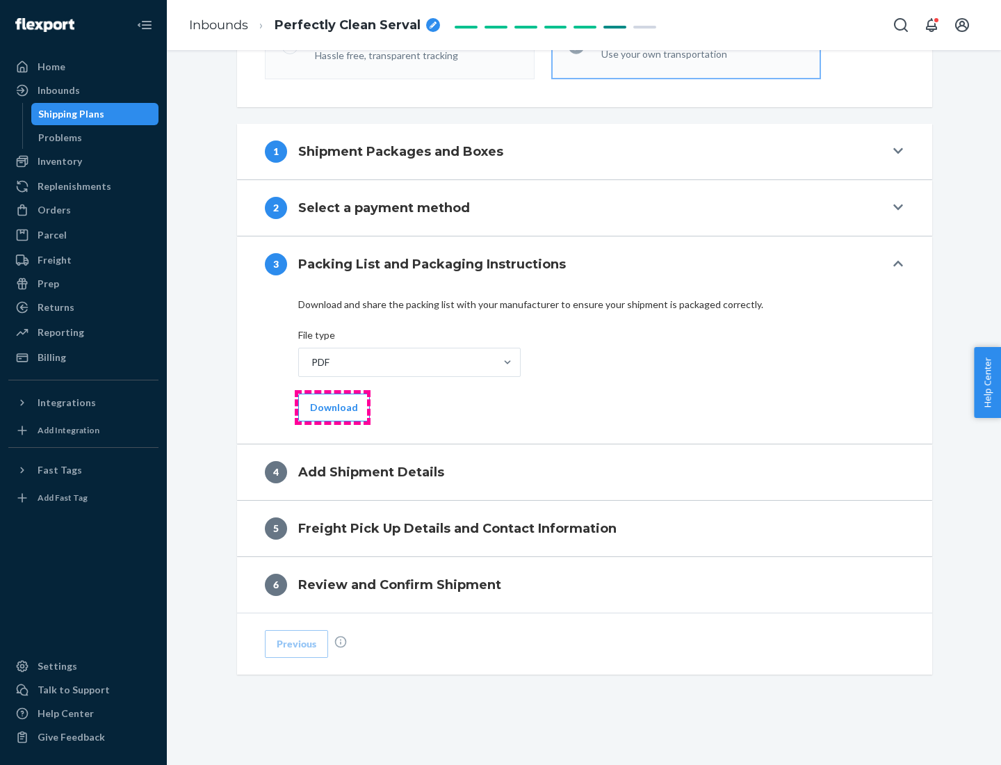
click at [332, 407] on button "Download" at bounding box center [334, 408] width 72 height 28
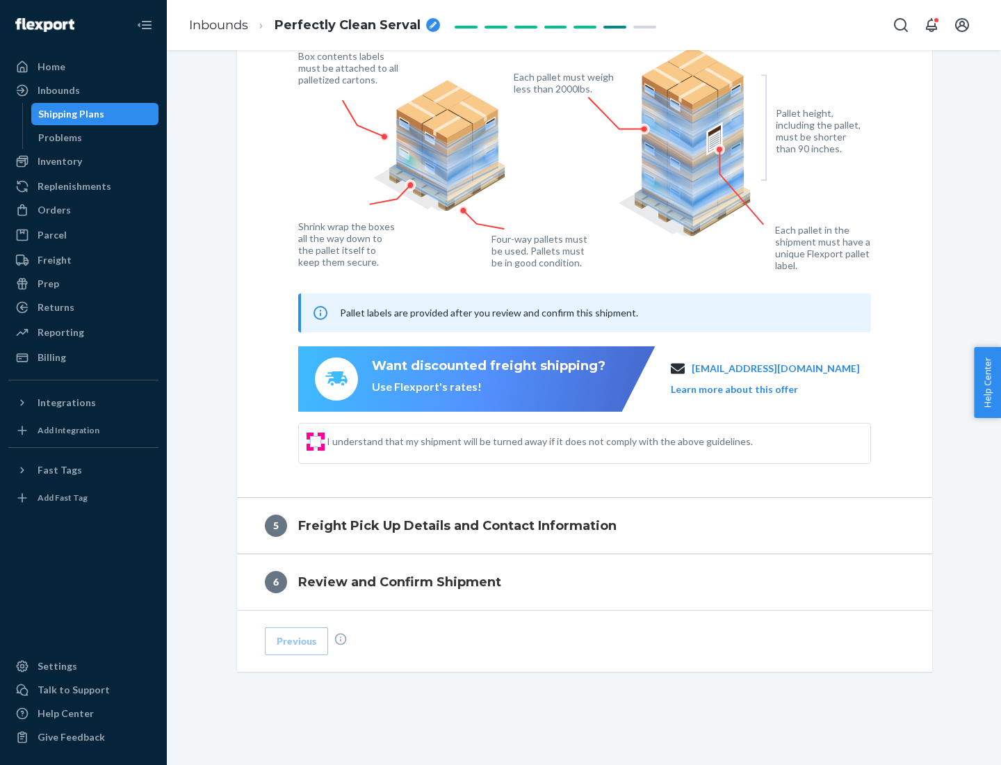
click at [316, 441] on input "I understand that my shipment will be turned away if it does not comply with th…" at bounding box center [315, 441] width 11 height 11
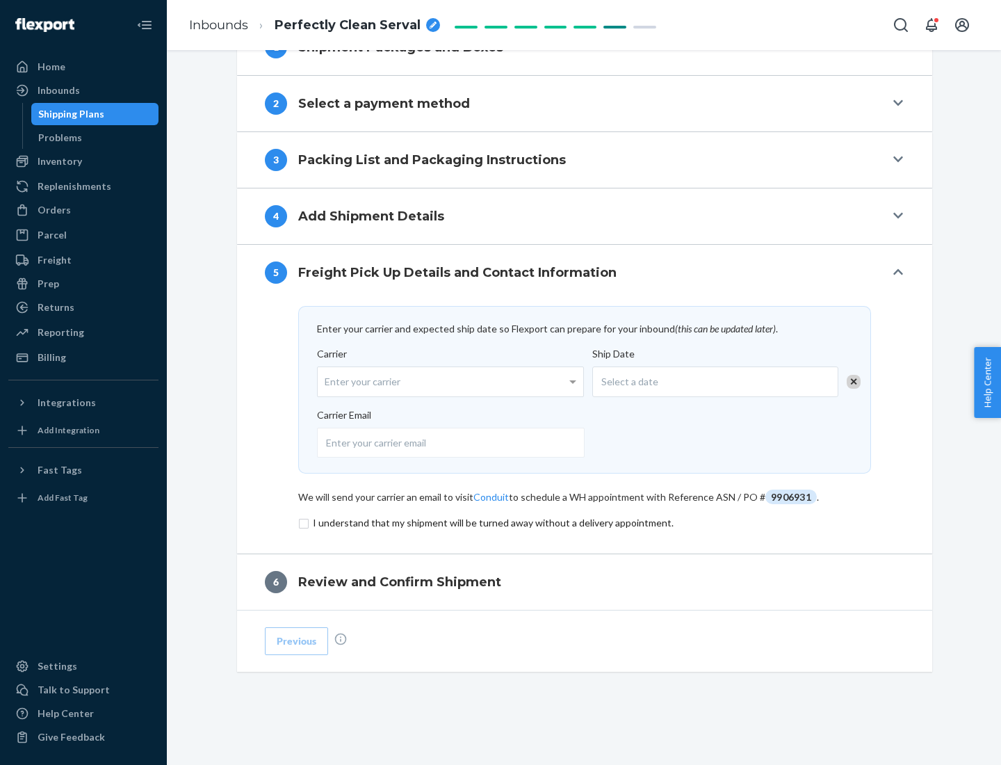
scroll to position [543, 0]
click at [585, 522] on input "checkbox" at bounding box center [584, 523] width 573 height 17
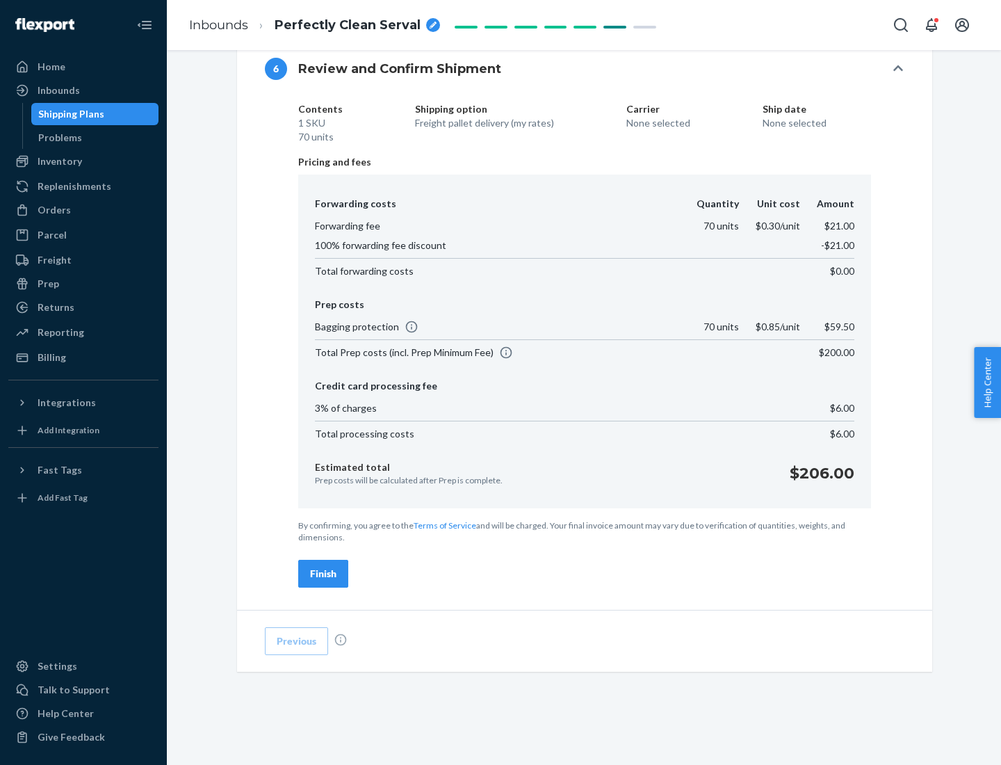
click at [323, 574] on div "Finish" at bounding box center [323, 574] width 26 height 14
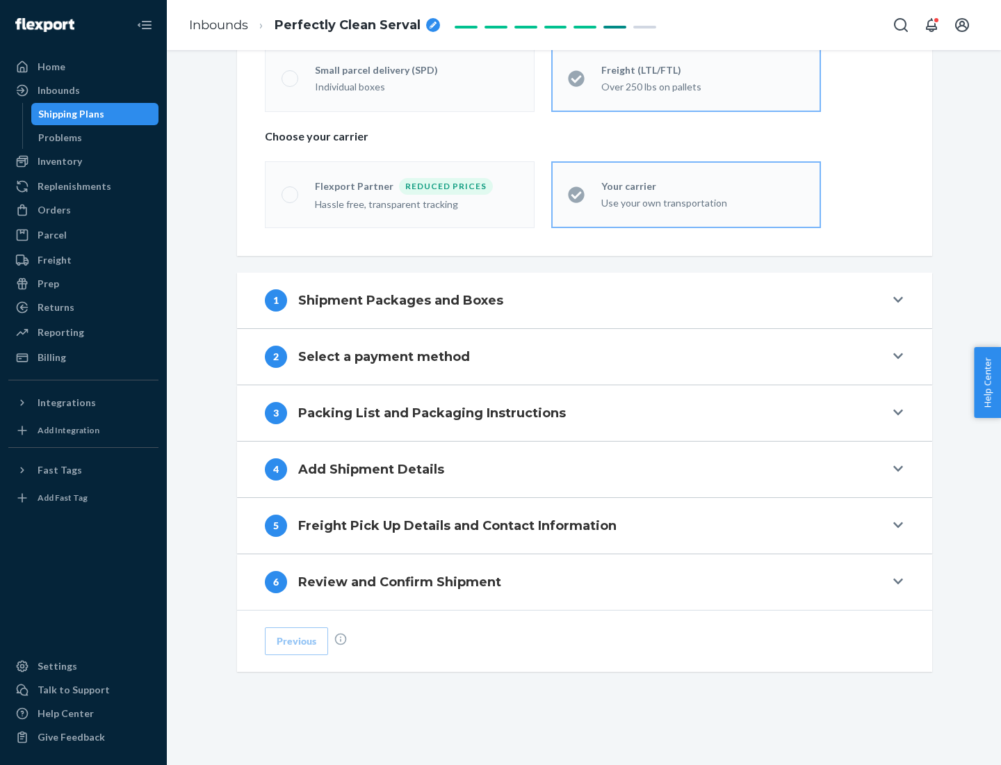
scroll to position [290, 0]
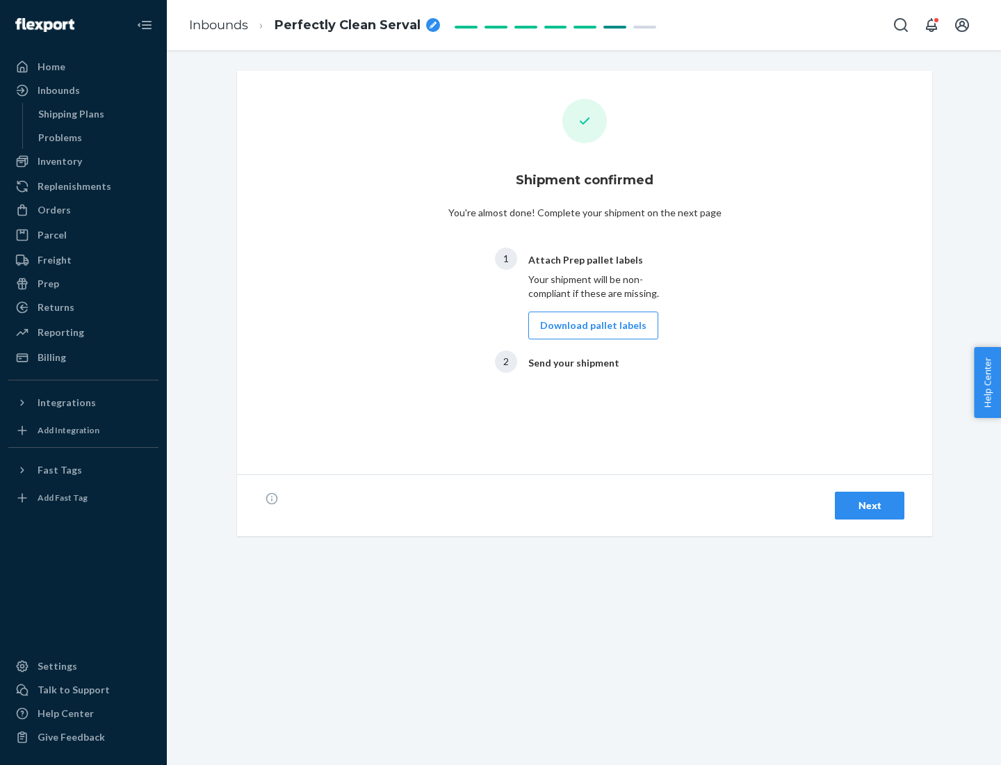
click at [590, 325] on button "Download pallet labels" at bounding box center [594, 326] width 130 height 28
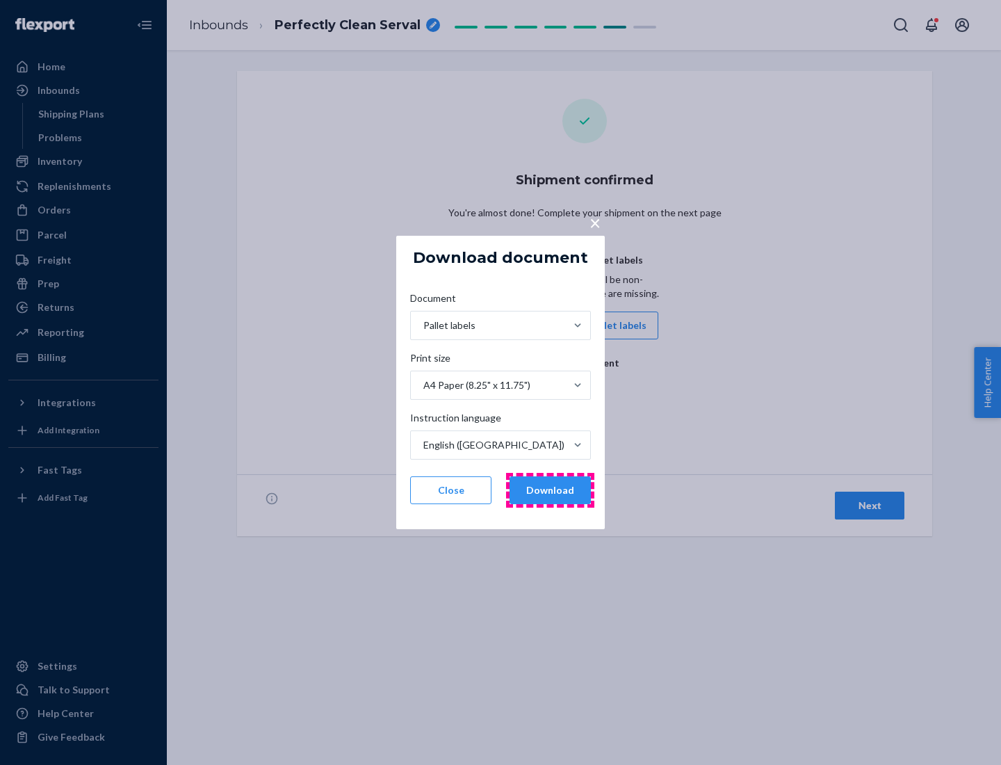
click at [550, 490] on button "Download" at bounding box center [550, 490] width 81 height 28
click at [595, 222] on span "×" at bounding box center [595, 223] width 11 height 24
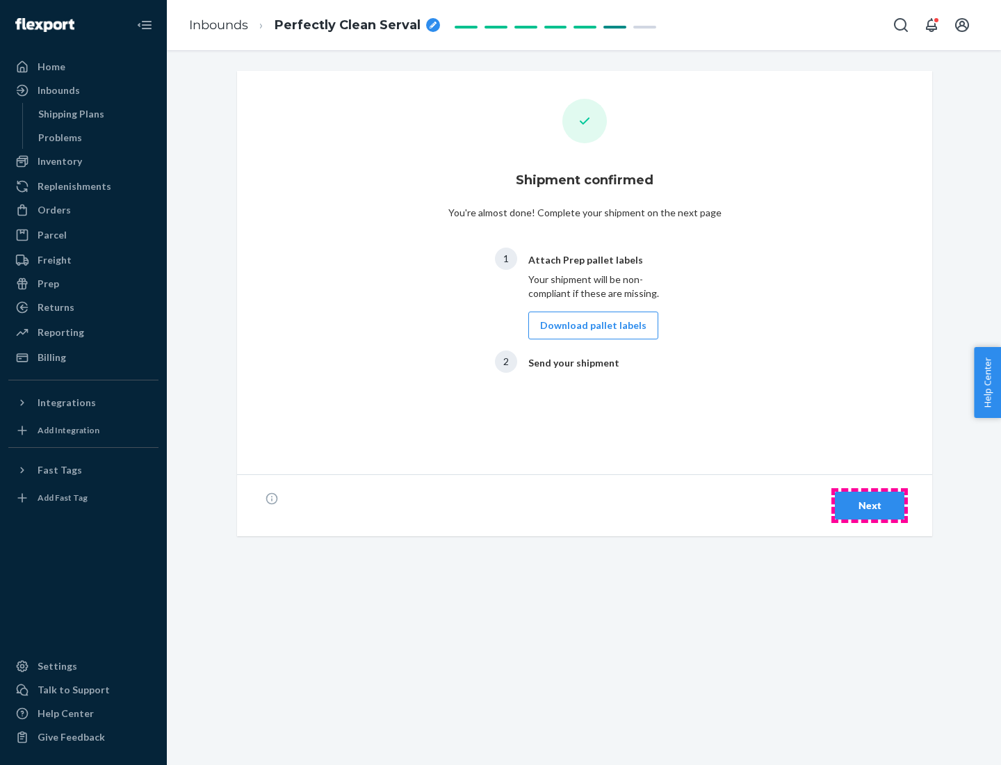
click at [870, 506] on div "Next" at bounding box center [870, 506] width 46 height 14
